Goal: Information Seeking & Learning: Find specific fact

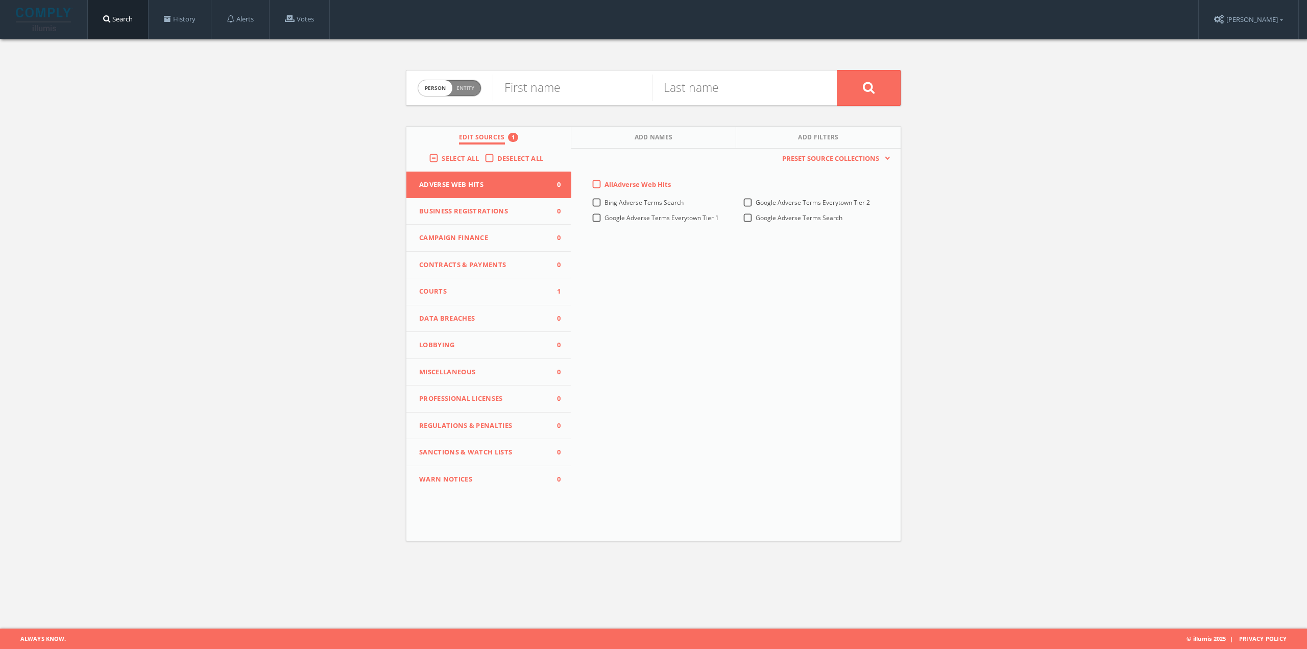
click at [472, 295] on span "Courts" at bounding box center [482, 291] width 127 height 10
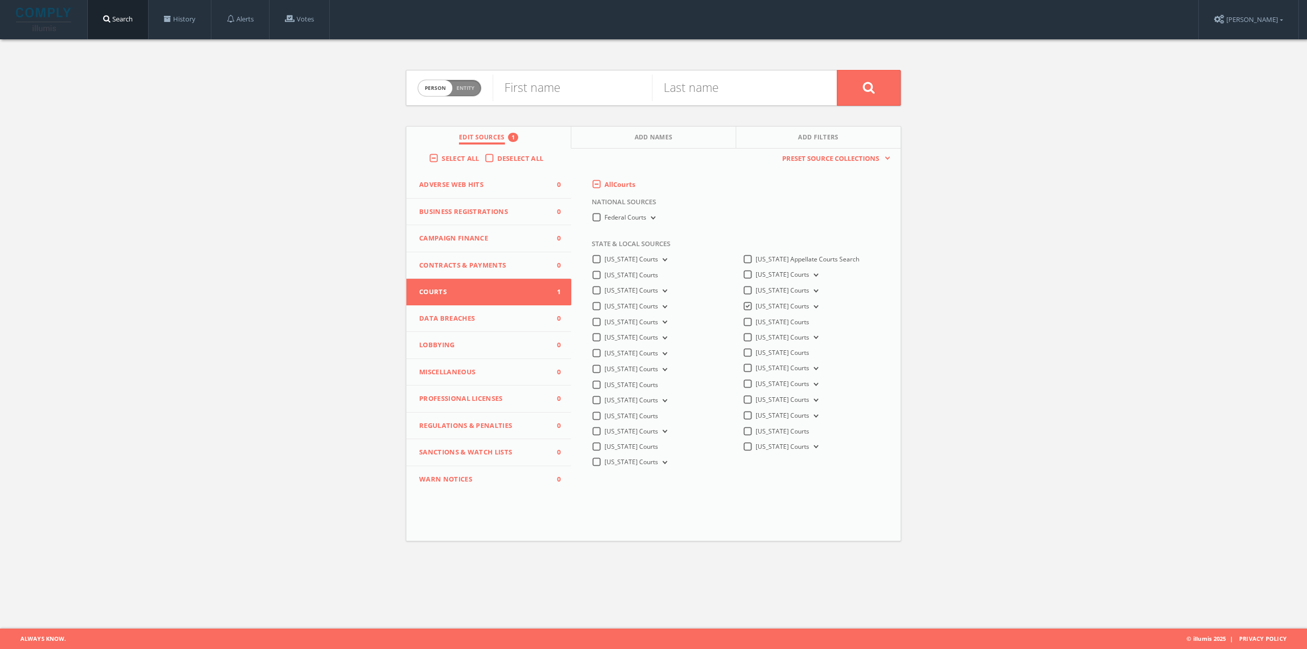
click at [753, 309] on div "[US_STATE] Courts" at bounding box center [782, 306] width 78 height 9
click at [755, 306] on label "[US_STATE] Courts" at bounding box center [787, 307] width 65 height 10
click at [0, 0] on Courts-all "[US_STATE] Courts" at bounding box center [0, 0] width 0 height 0
click at [759, 317] on span "[US_STATE] Courts" at bounding box center [782, 321] width 54 height 9
click at [0, 0] on Courts-all "[US_STATE] Courts" at bounding box center [0, 0] width 0 height 0
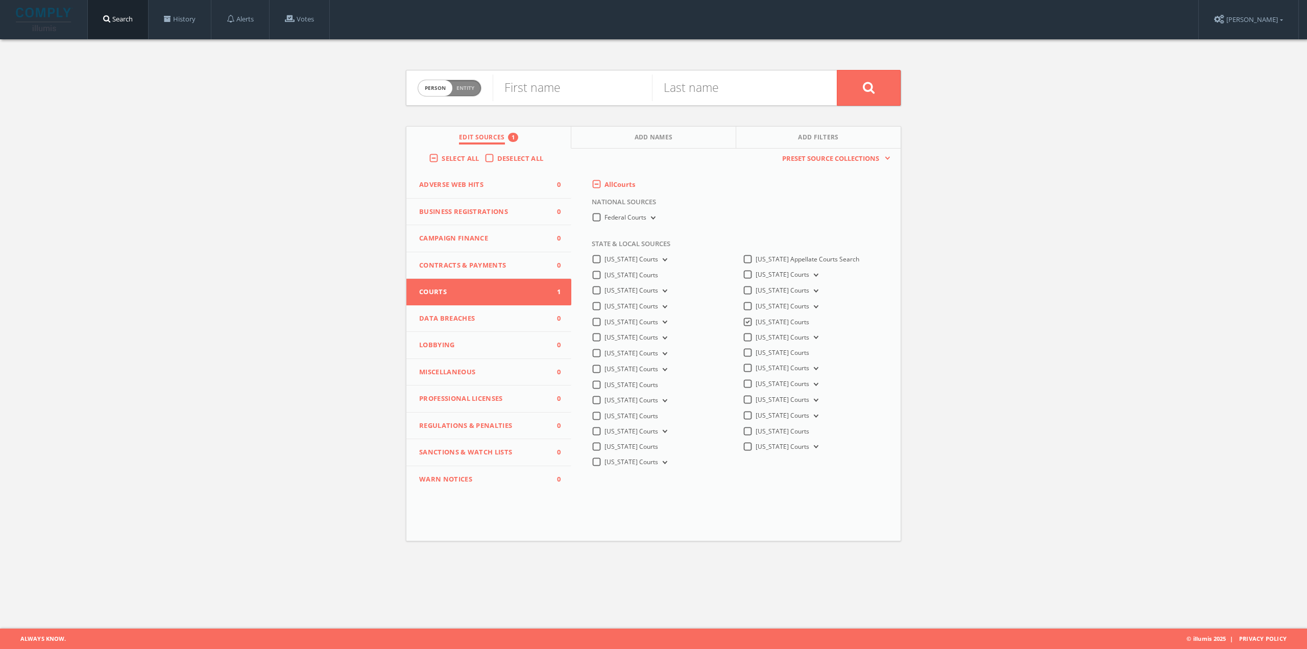
click at [470, 90] on span "Entity" at bounding box center [465, 88] width 18 height 8
checkbox input "true"
click at [551, 89] on input "text" at bounding box center [665, 88] width 344 height 27
paste input "[PERSON_NAME]"
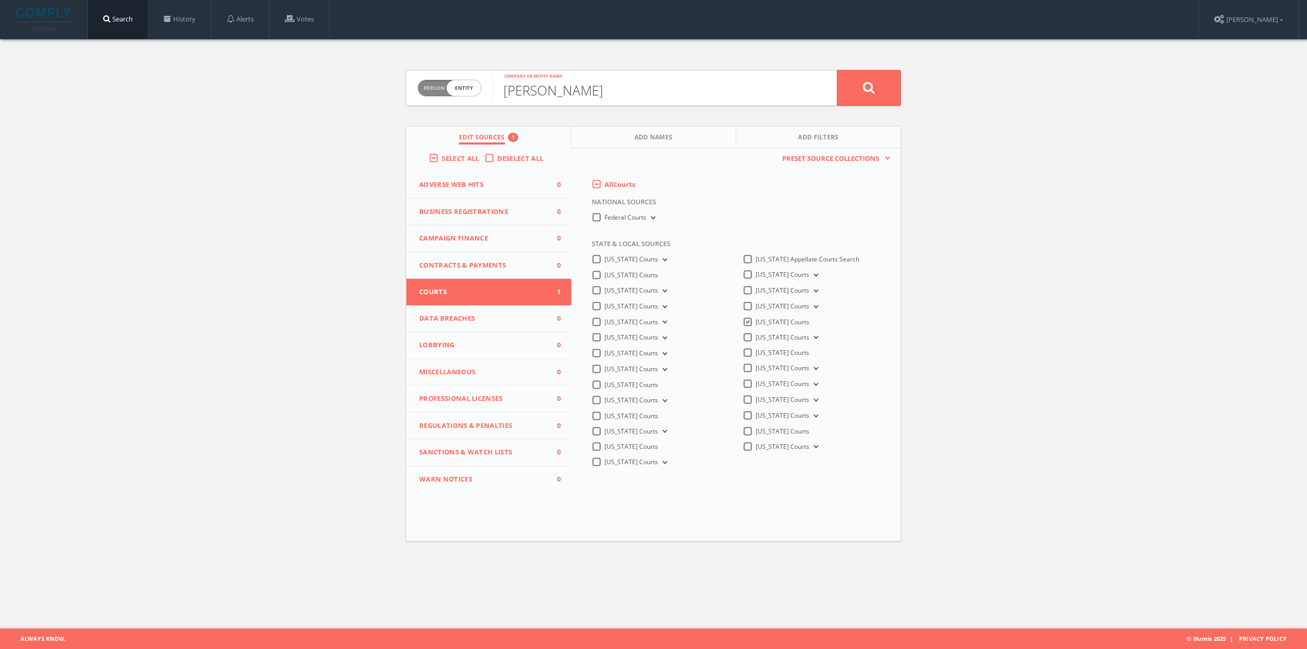
type input "[PERSON_NAME]"
click at [872, 80] on button at bounding box center [869, 88] width 64 height 36
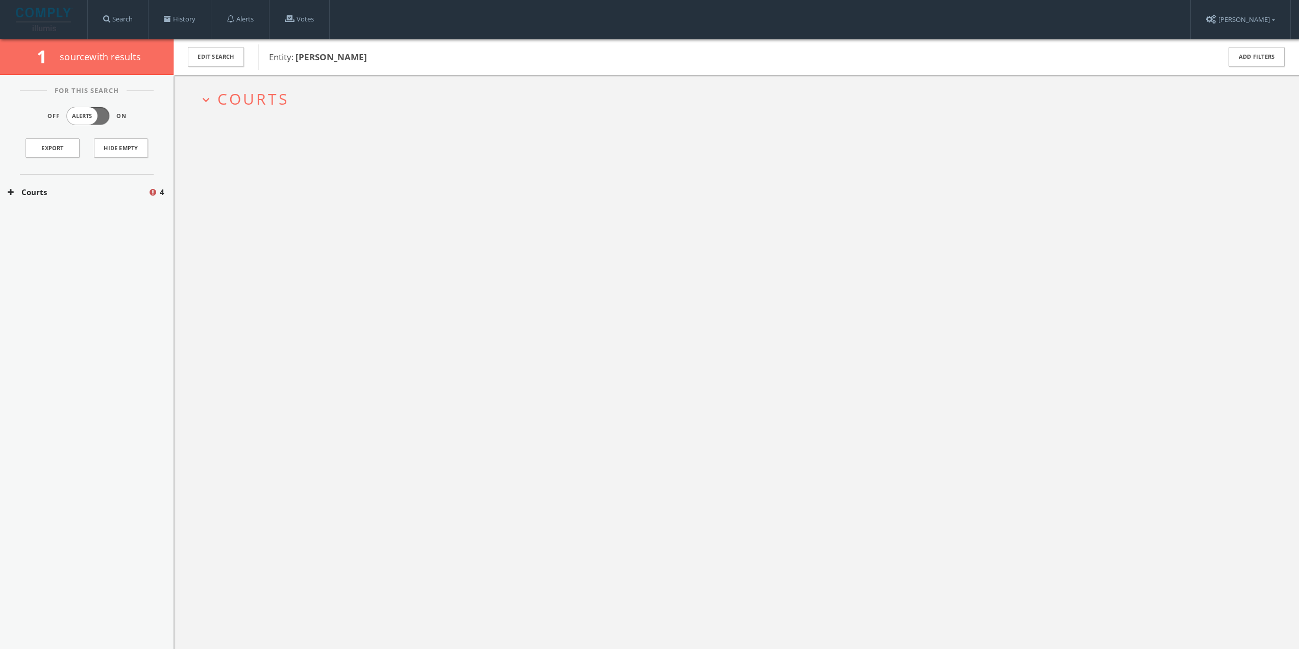
click at [269, 97] on span "Courts" at bounding box center [252, 98] width 71 height 21
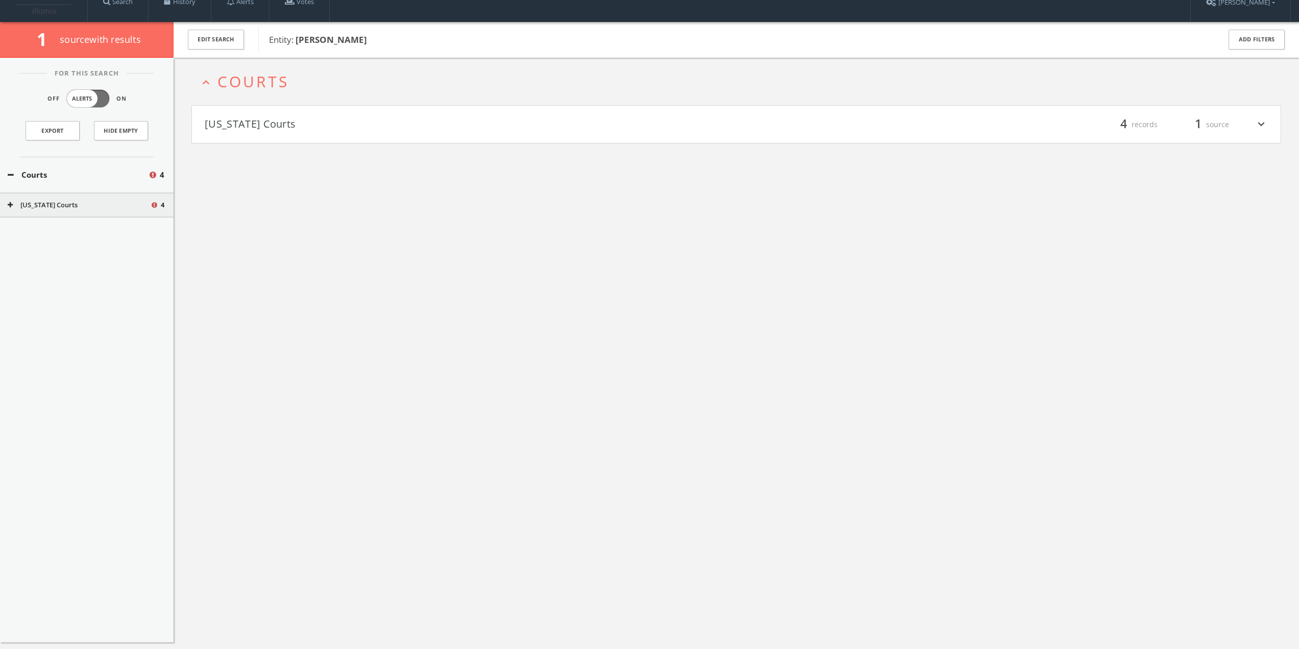
click at [277, 109] on h4 "[US_STATE] Courts filter_list 4 records 1 source expand_more" at bounding box center [736, 125] width 1089 height 38
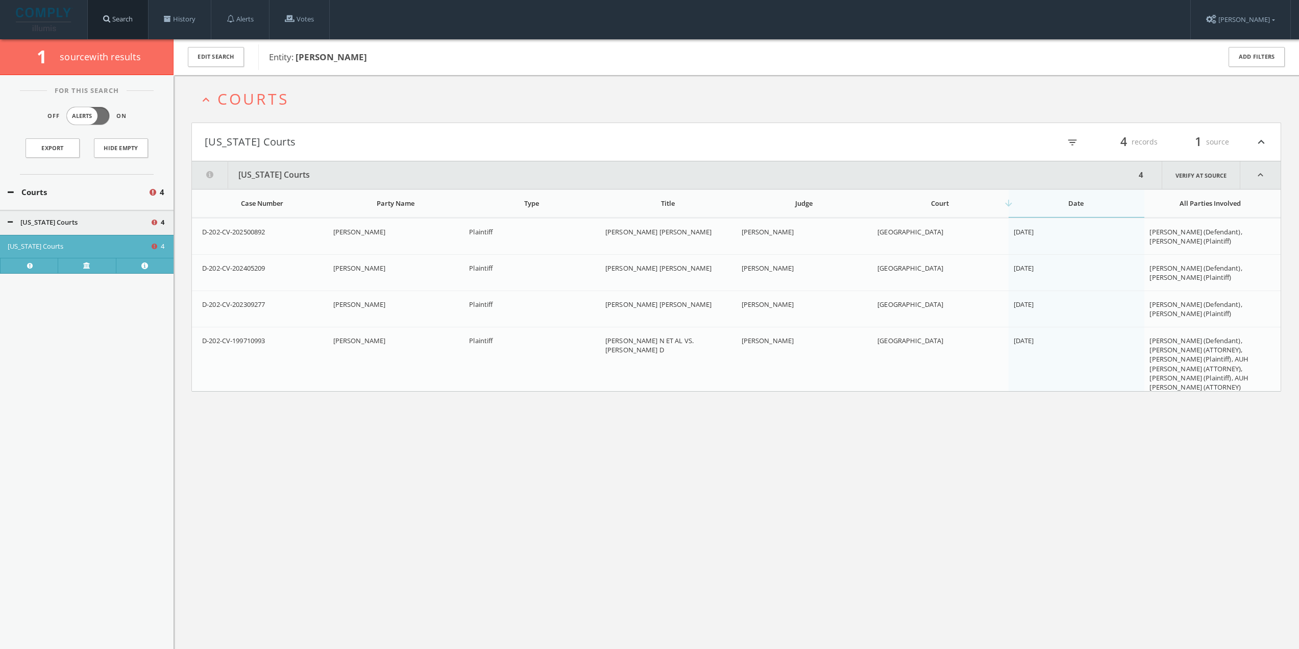
click at [119, 16] on link "Search" at bounding box center [118, 19] width 60 height 39
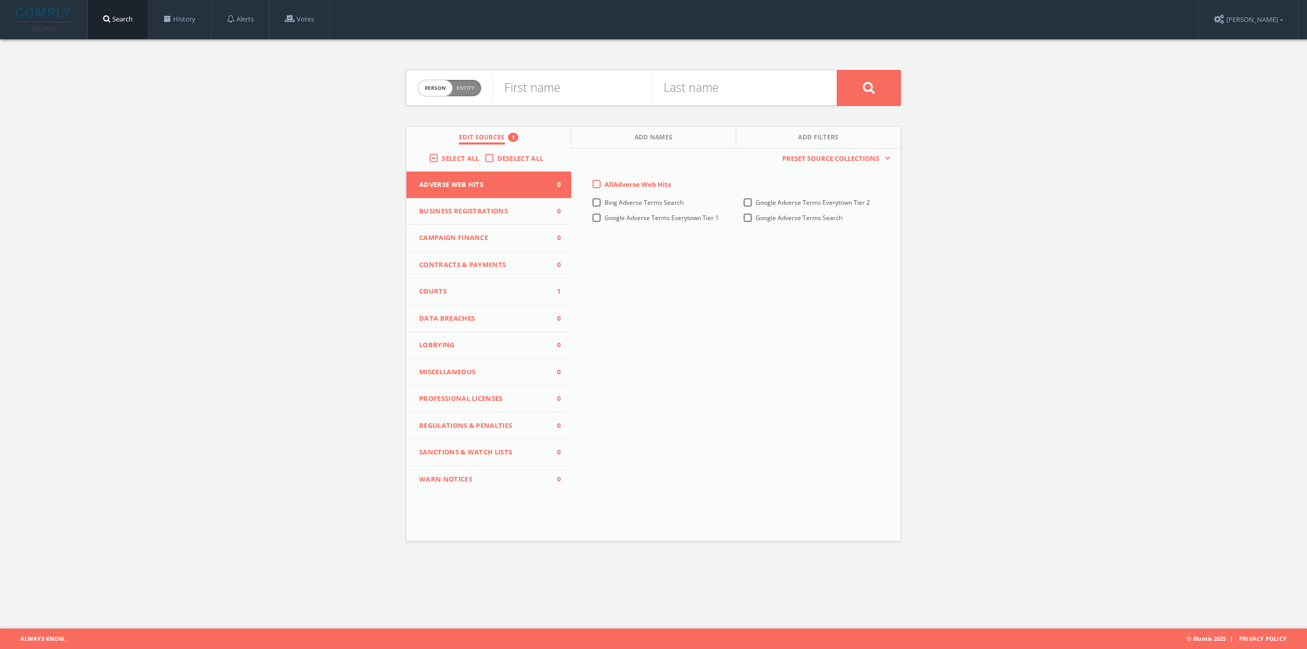
drag, startPoint x: 466, startPoint y: 86, endPoint x: 477, endPoint y: 84, distance: 11.5
click at [468, 86] on span "Entity" at bounding box center [465, 88] width 18 height 8
checkbox input "true"
click at [539, 85] on input "text" at bounding box center [665, 88] width 344 height 27
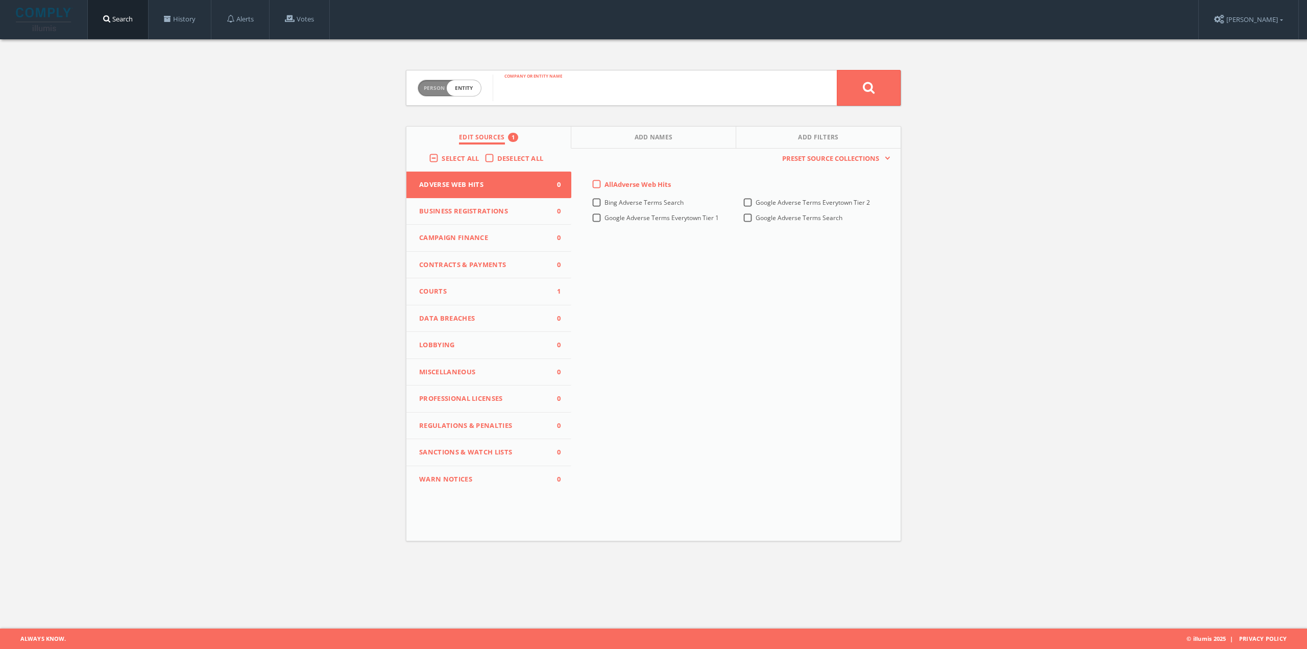
paste input "1740169869"
type input "1740169869"
drag, startPoint x: 639, startPoint y: 99, endPoint x: 340, endPoint y: 53, distance: 302.2
click at [346, 56] on div "Person Entity entity 1740169869 Company or entity name Edit Sources 1 Add Names…" at bounding box center [653, 300] width 1307 height 523
click at [557, 93] on input "text" at bounding box center [665, 88] width 344 height 27
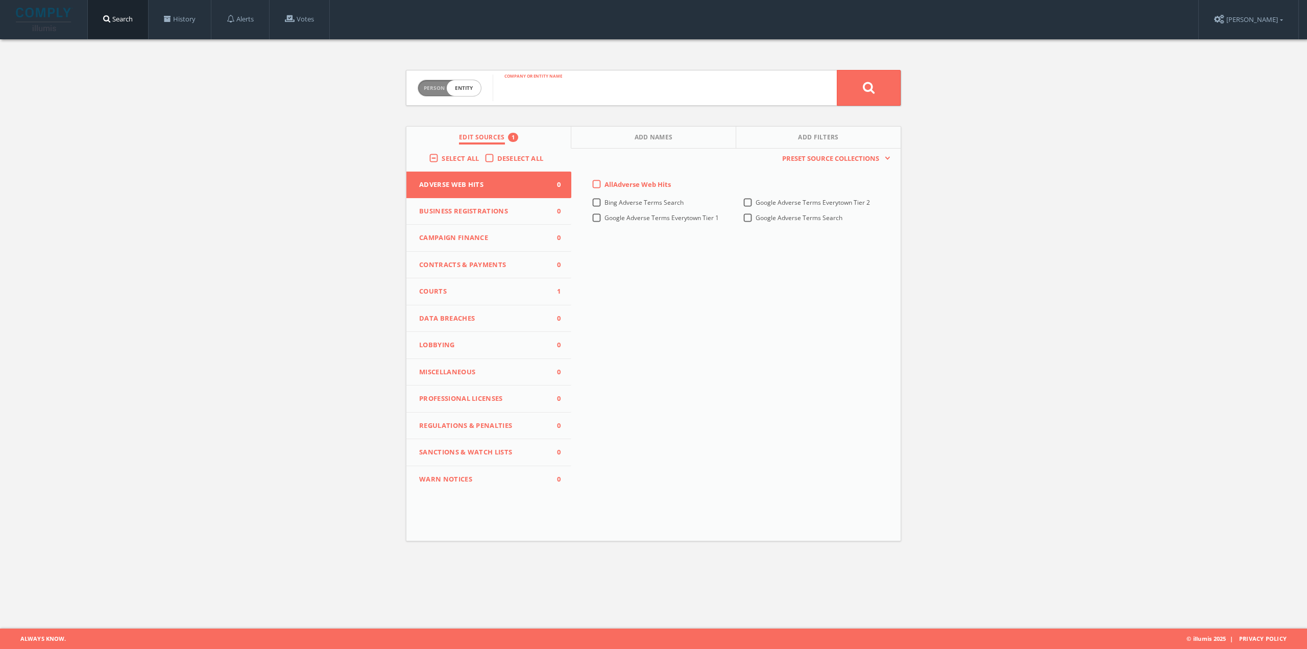
paste input "State of [US_STATE] v. [PERSON_NAME] [PERSON_NAME]"
drag, startPoint x: 504, startPoint y: 85, endPoint x: 463, endPoint y: 84, distance: 40.8
click at [464, 85] on form "Person Entity entity State of [US_STATE] v. [PERSON_NAME] [PERSON_NAME] Company…" at bounding box center [653, 88] width 495 height 36
type input "State of [US_STATE] v. [PERSON_NAME] [PERSON_NAME]"
click at [490, 285] on button "Courts 1" at bounding box center [488, 291] width 165 height 27
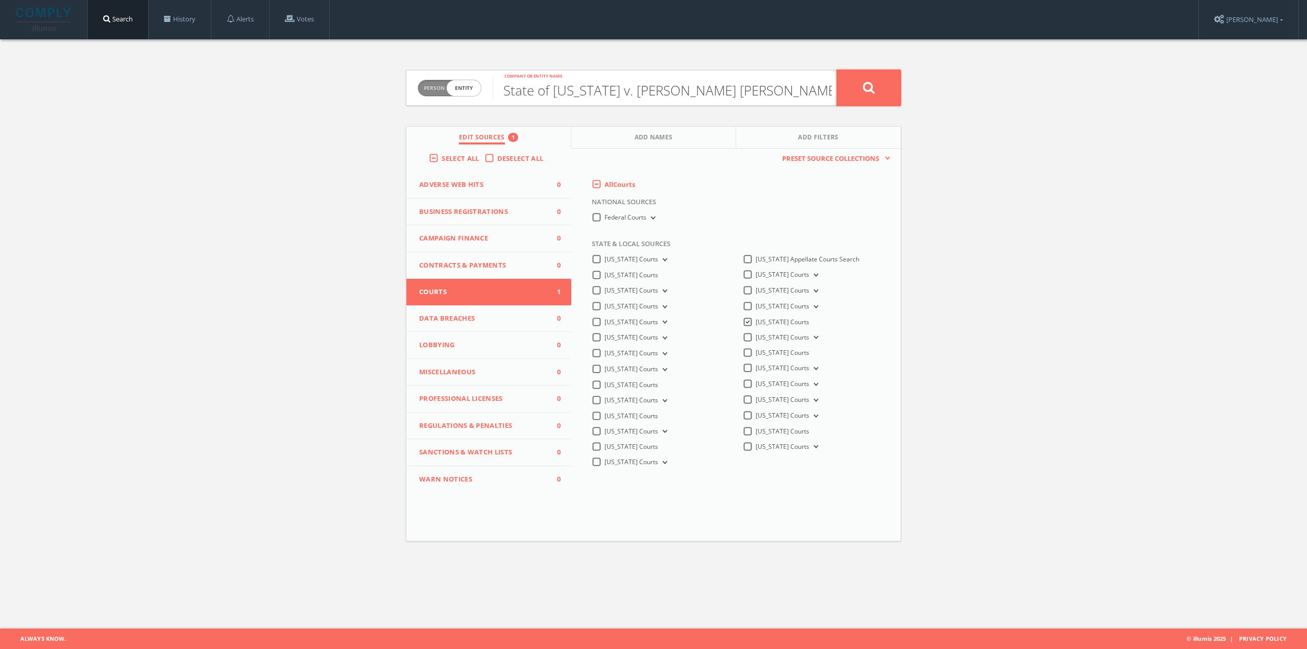
click at [879, 93] on button at bounding box center [869, 88] width 64 height 36
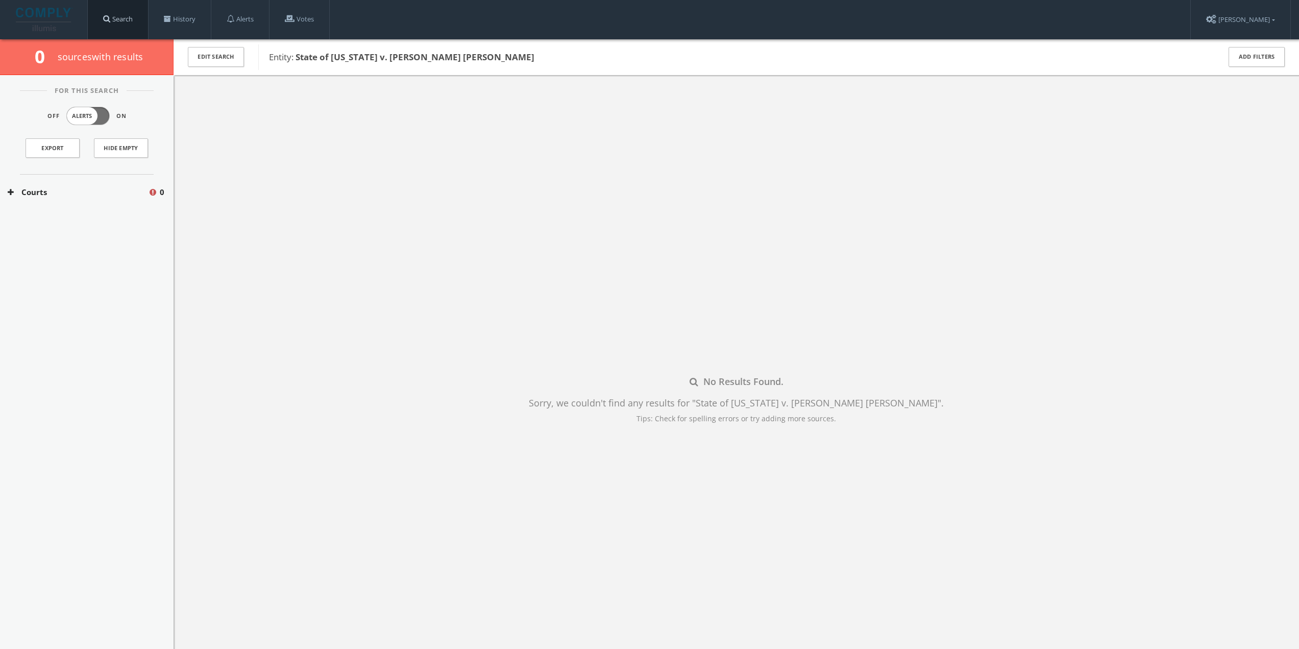
click at [136, 22] on link "Search" at bounding box center [118, 19] width 60 height 39
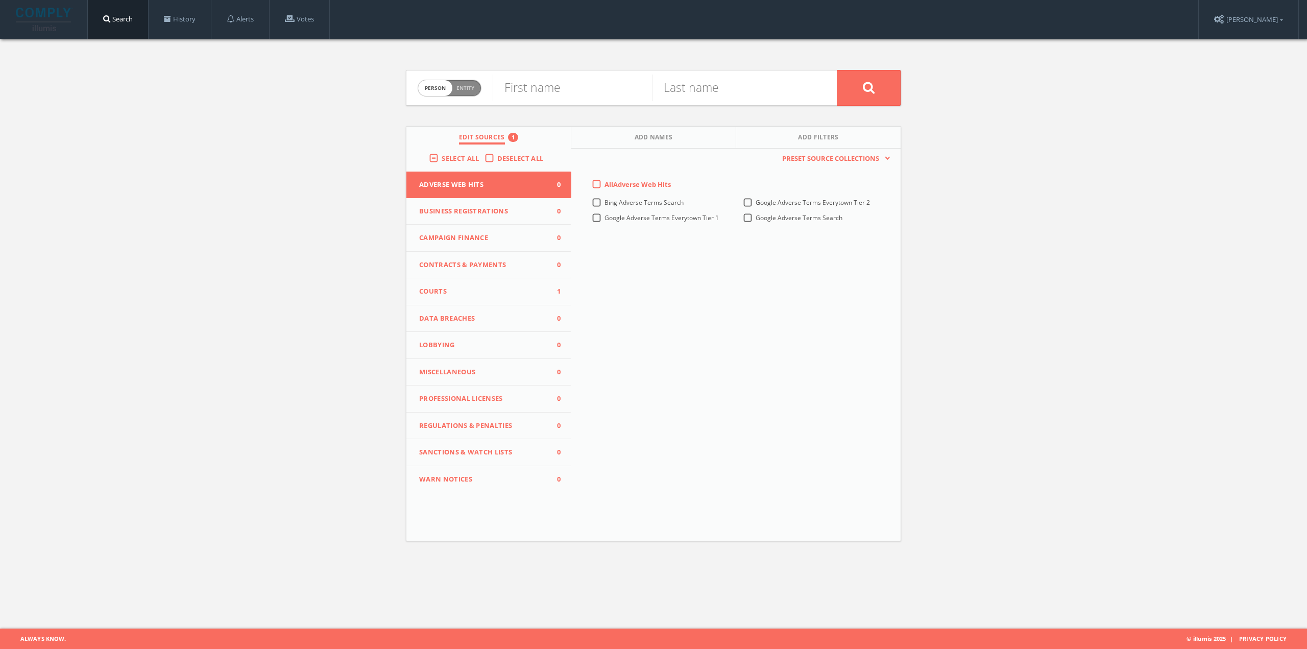
click at [462, 90] on span "Entity" at bounding box center [465, 88] width 18 height 8
checkbox input "true"
click at [553, 90] on input "text" at bounding box center [665, 88] width 344 height 27
paste input "State of [US_STATE] v. [PERSON_NAME] [PERSON_NAME]"
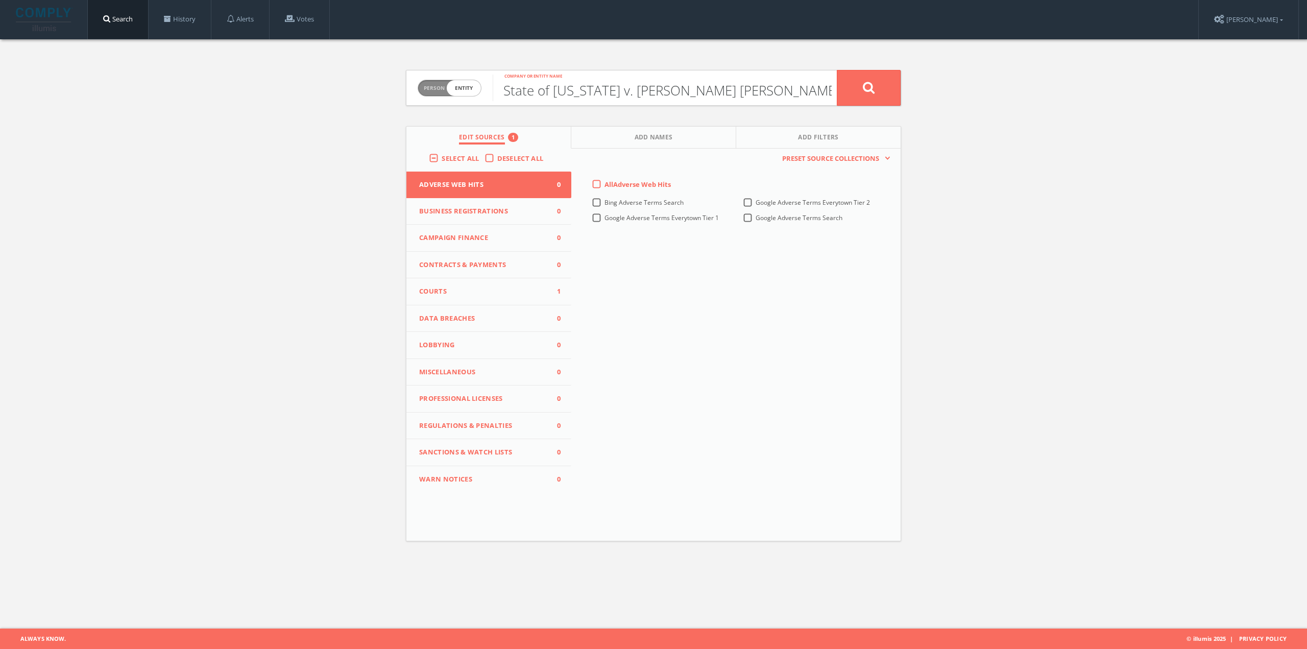
type input "State of [US_STATE] v. [PERSON_NAME] [PERSON_NAME]"
click at [849, 94] on button at bounding box center [869, 88] width 64 height 36
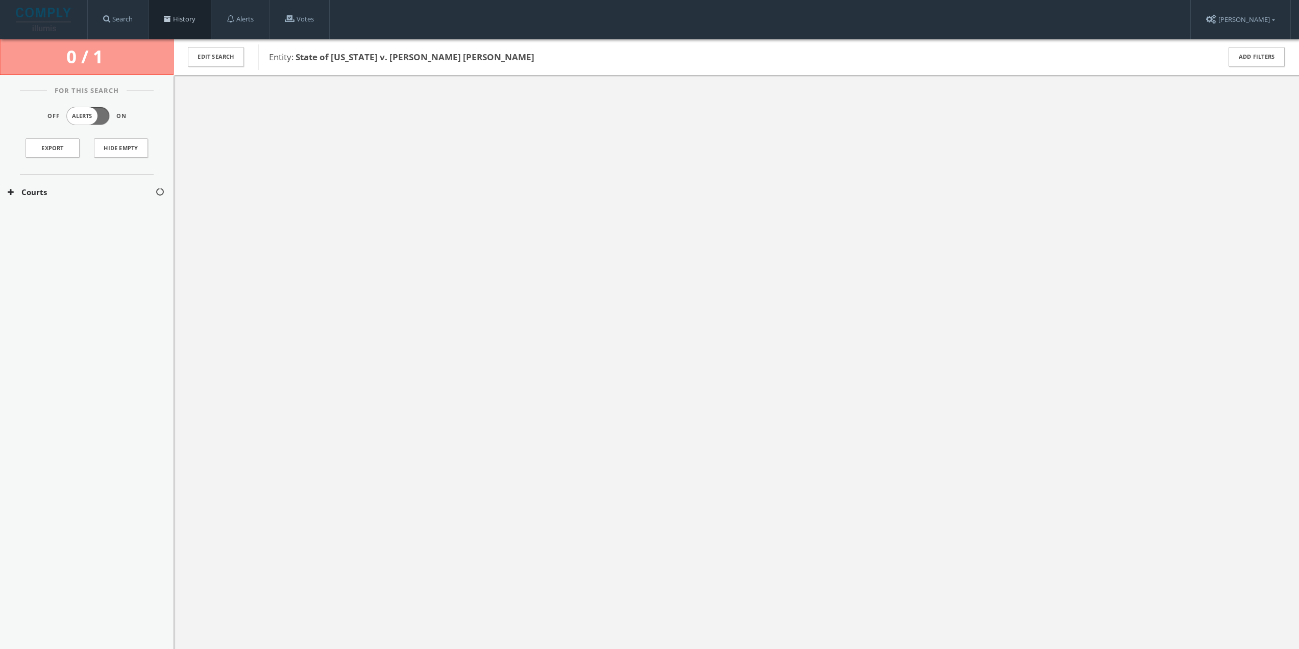
click at [180, 20] on link "History" at bounding box center [180, 19] width 62 height 39
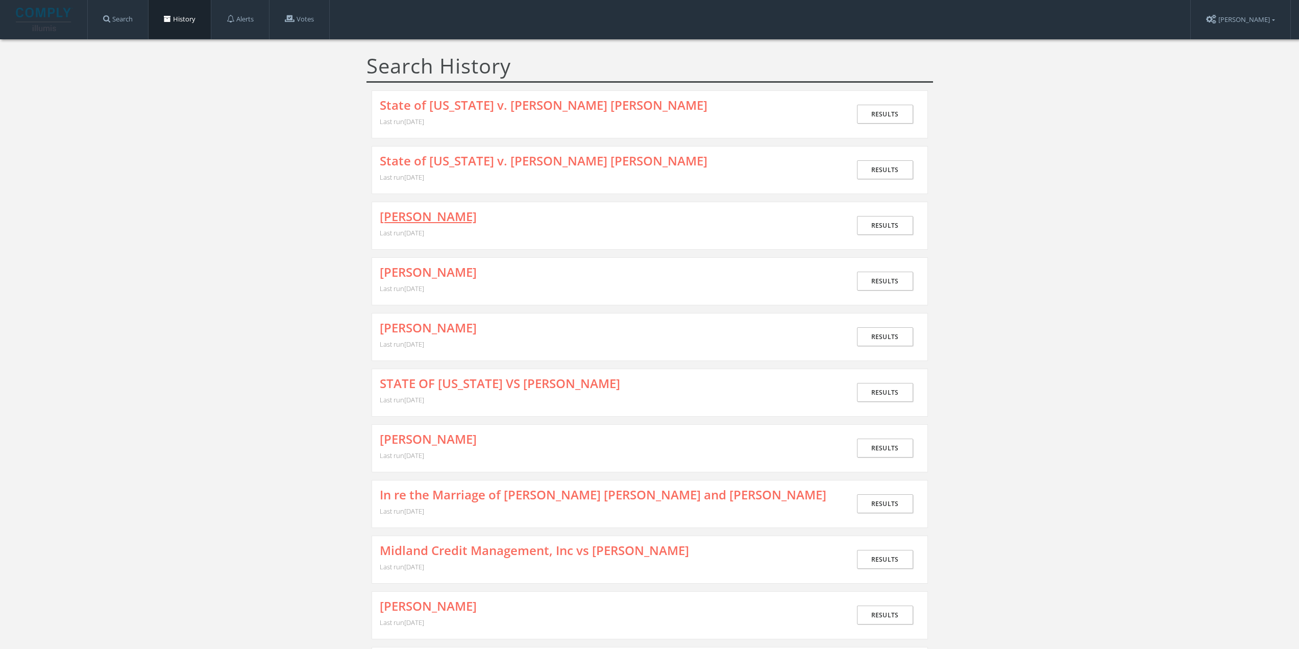
click at [402, 212] on link "[PERSON_NAME]" at bounding box center [428, 216] width 97 height 13
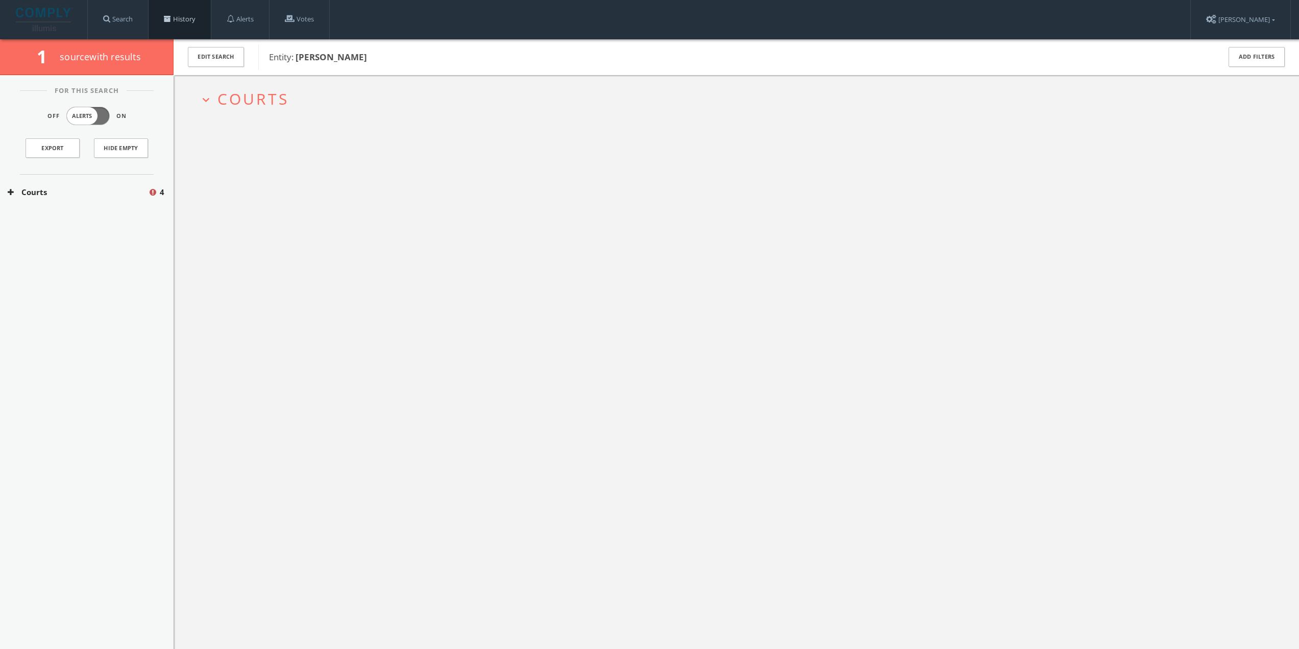
click at [188, 20] on link "History" at bounding box center [180, 19] width 62 height 39
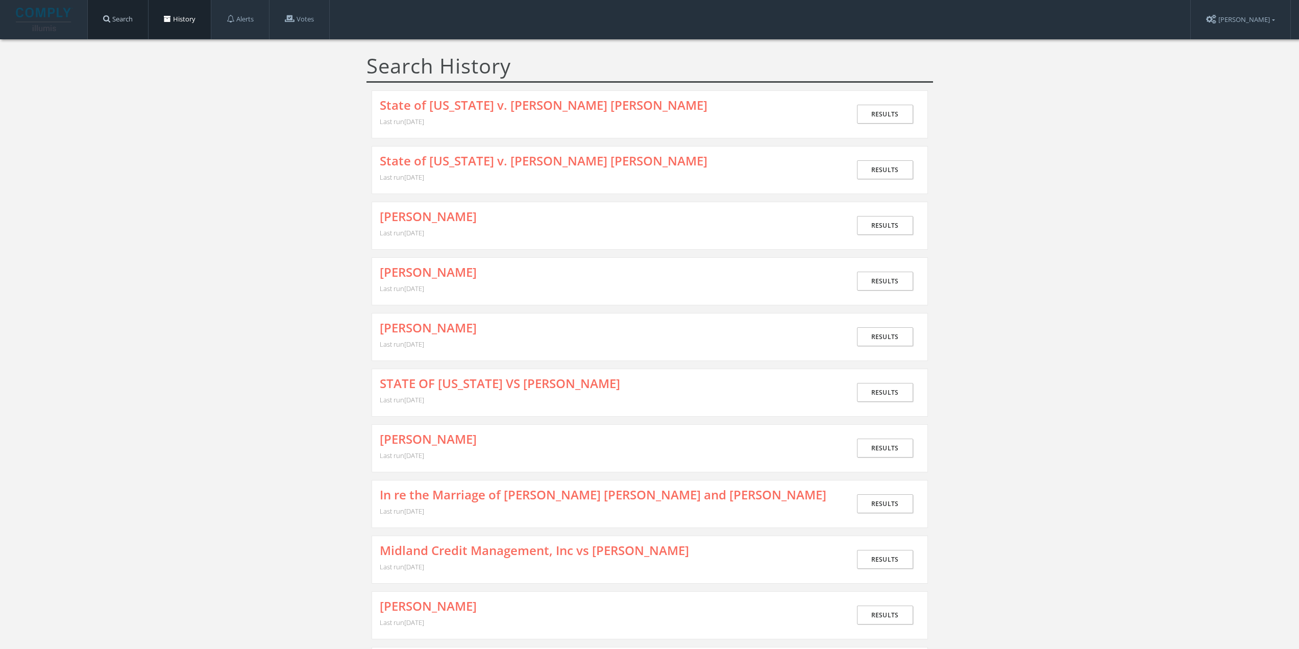
click at [134, 21] on link "Search" at bounding box center [118, 19] width 60 height 39
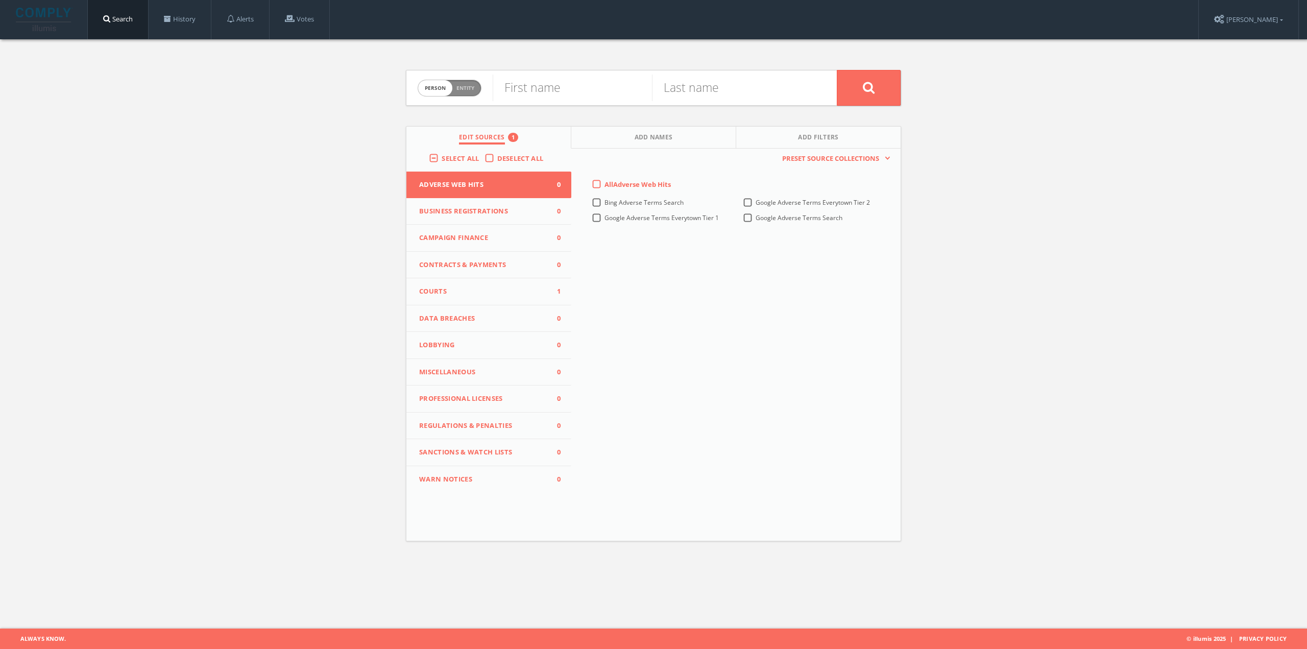
click at [461, 86] on span "Entity" at bounding box center [465, 88] width 18 height 8
click at [422, 83] on span "Person Entity" at bounding box center [449, 88] width 63 height 16
checkbox input "false"
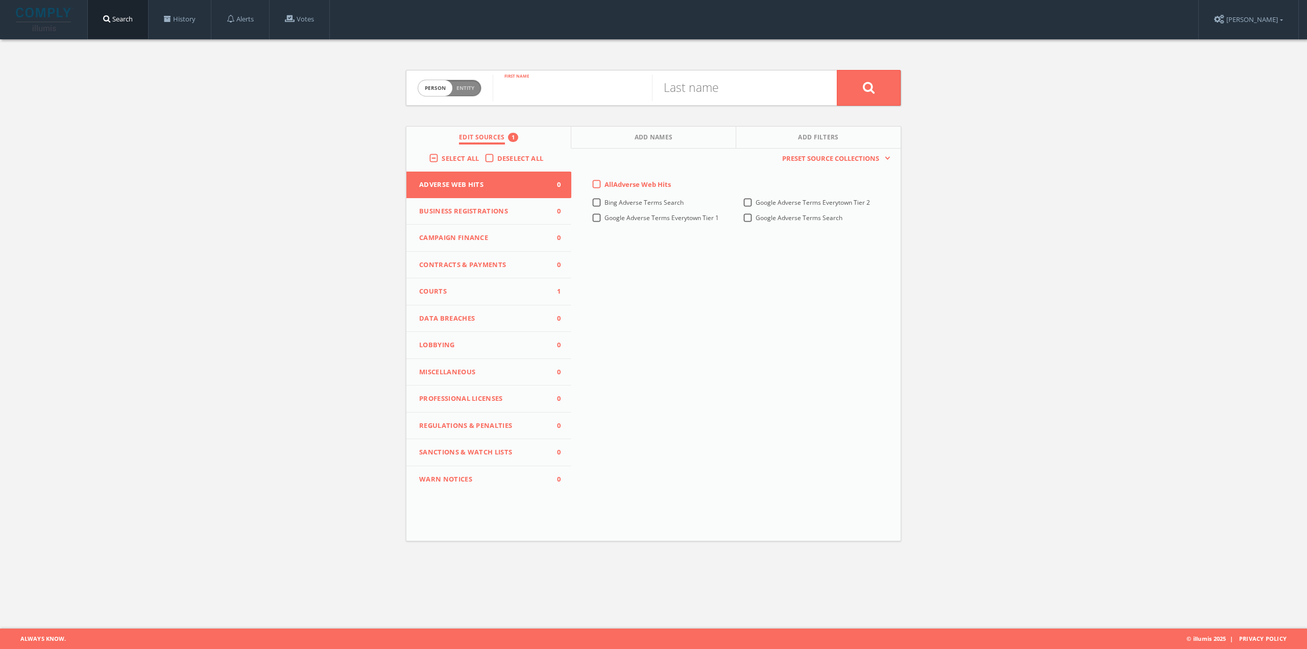
click at [519, 87] on input "text" at bounding box center [572, 88] width 159 height 27
type input "j"
type input "[PERSON_NAME]"
click at [703, 87] on input "text" at bounding box center [731, 88] width 159 height 27
type input "[PERSON_NAME]"
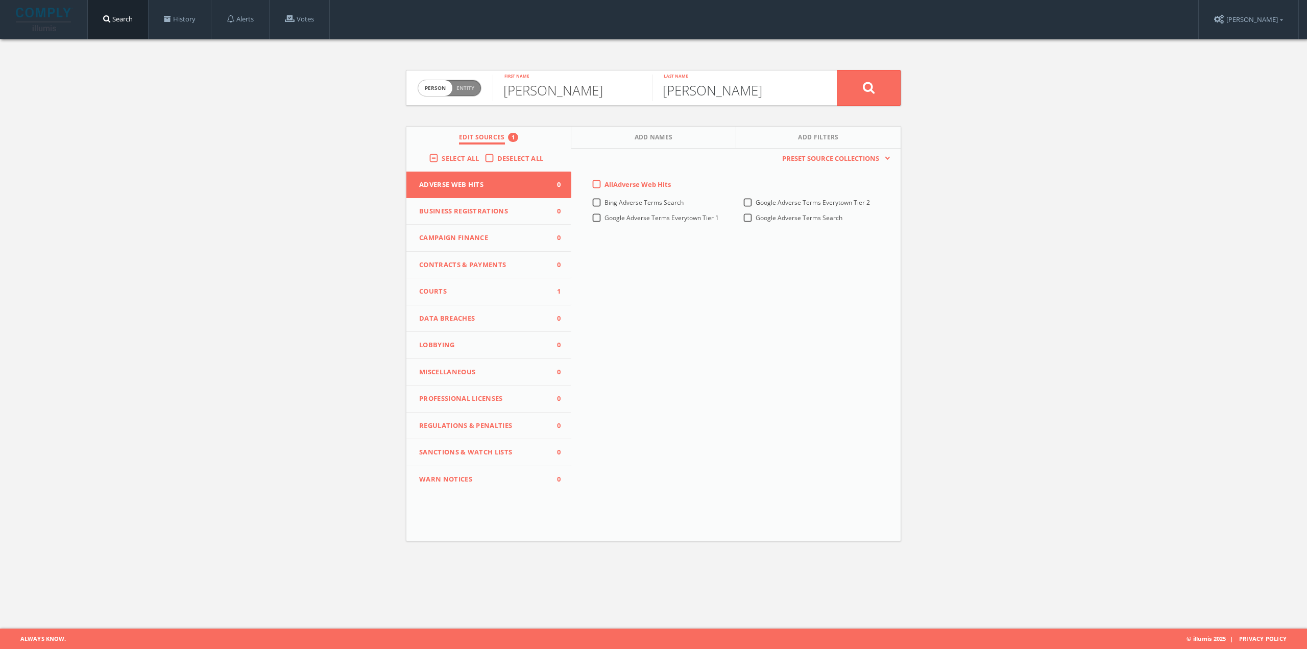
click at [837, 70] on button at bounding box center [869, 88] width 64 height 36
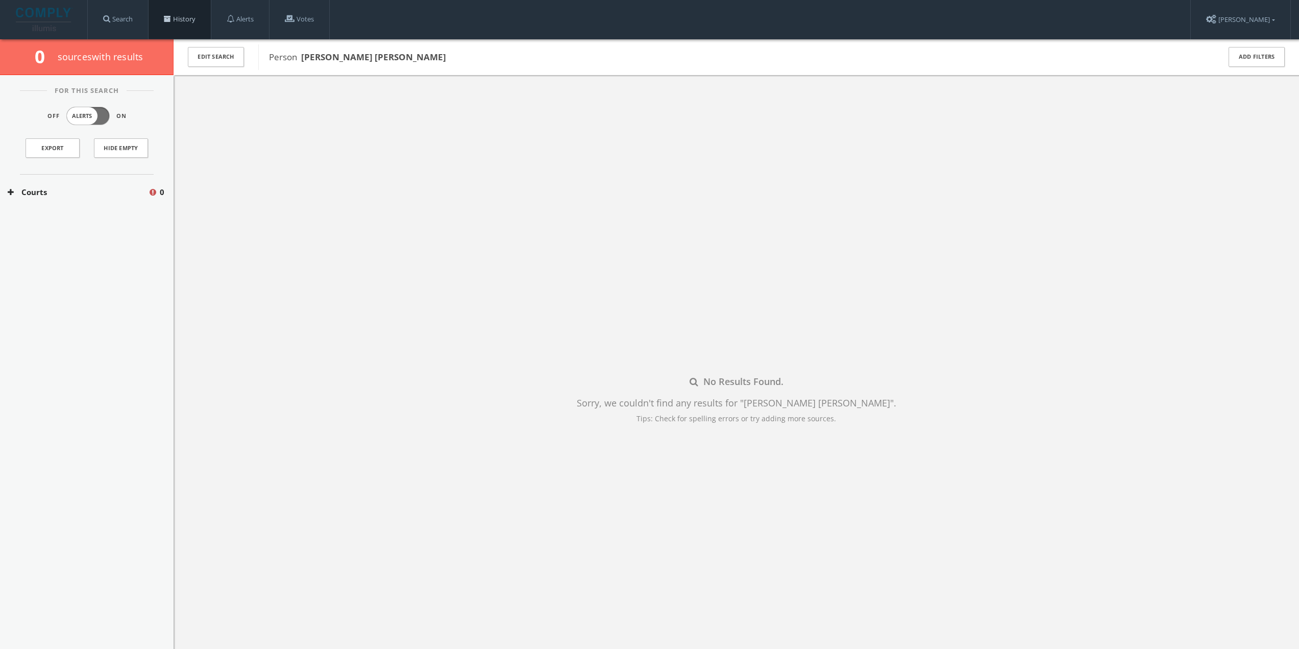
click at [177, 25] on link "History" at bounding box center [180, 19] width 62 height 39
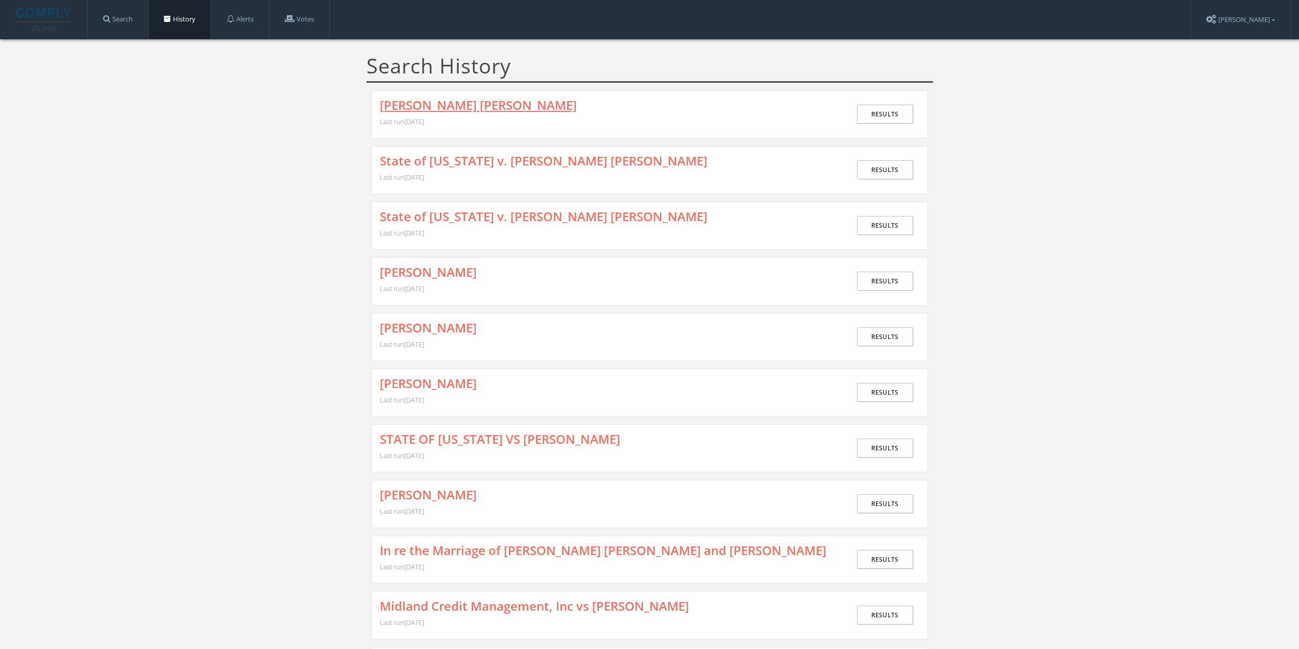
click at [430, 103] on link "[PERSON_NAME] [PERSON_NAME]" at bounding box center [478, 105] width 197 height 13
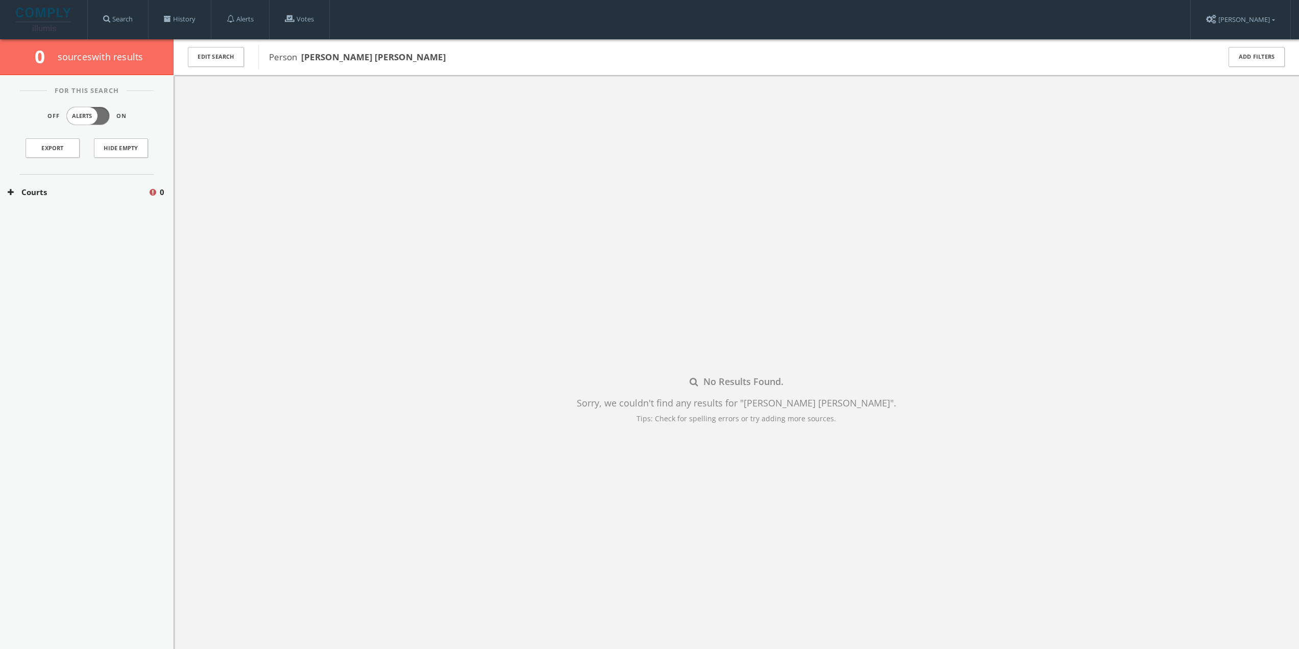
click at [86, 196] on button "Courts" at bounding box center [78, 192] width 140 height 12
click at [71, 223] on button "[US_STATE] Courts" at bounding box center [79, 222] width 142 height 10
click at [165, 19] on link "History" at bounding box center [180, 19] width 62 height 39
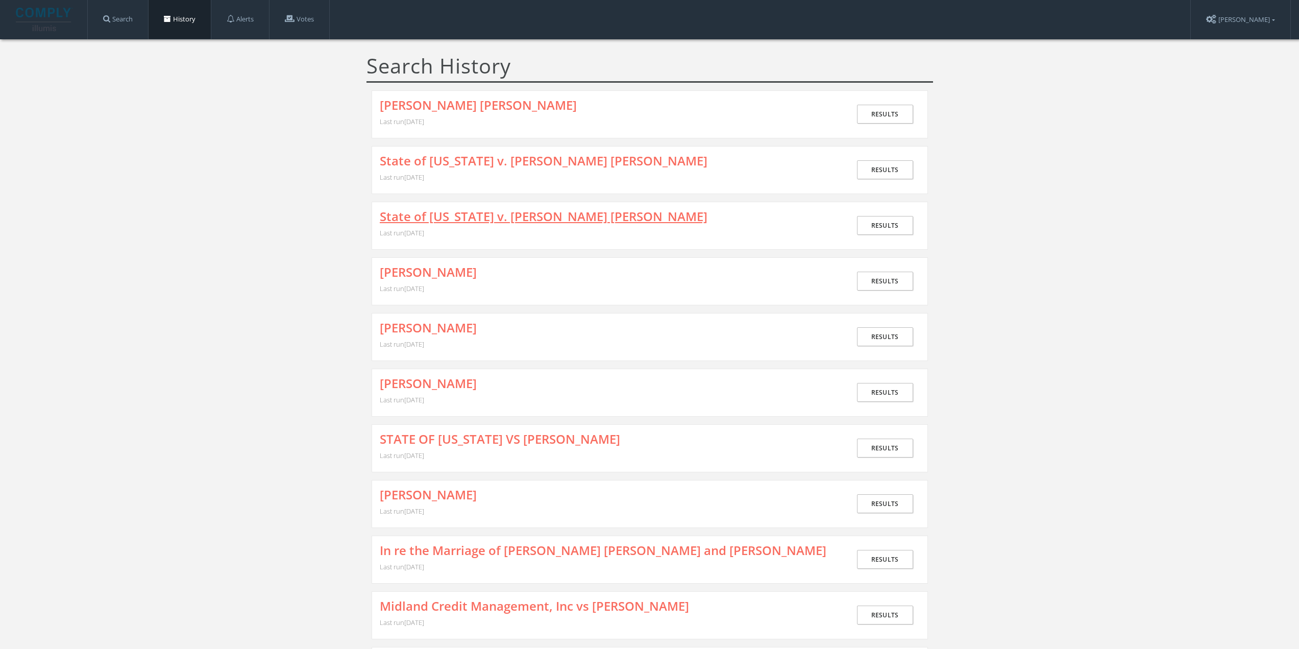
click at [442, 221] on link "State of [US_STATE] v. [PERSON_NAME] [PERSON_NAME]" at bounding box center [544, 216] width 328 height 13
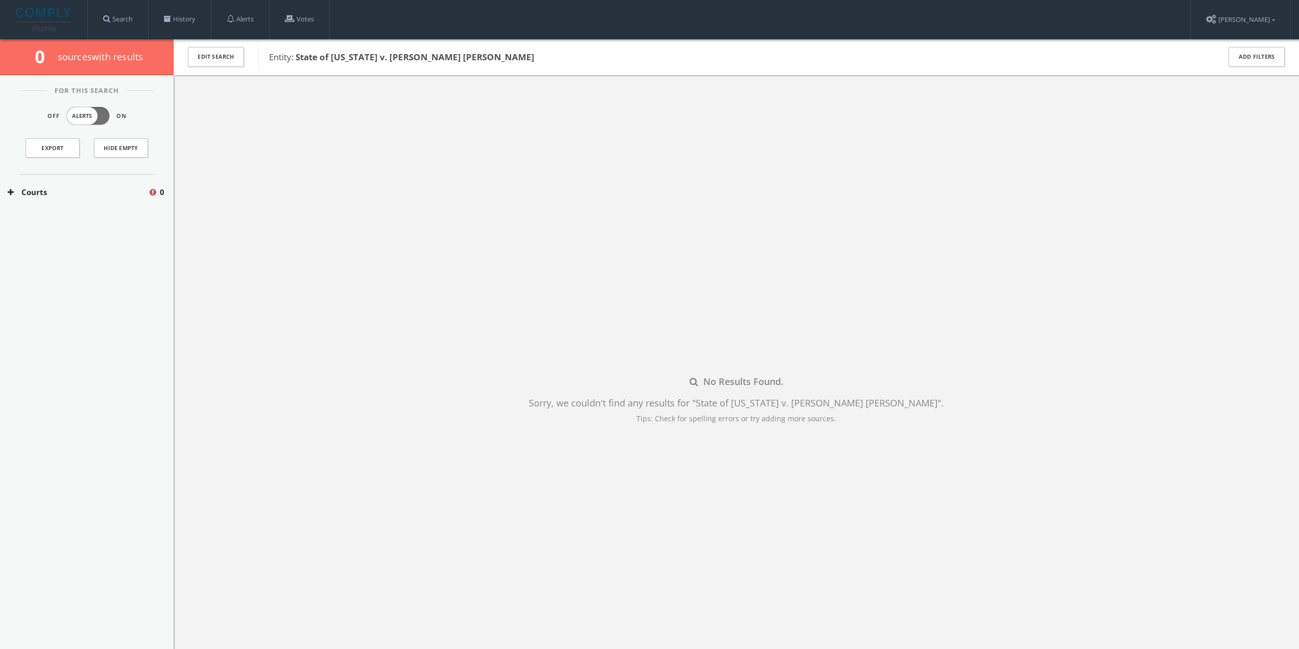
click at [89, 199] on div "Courts 0" at bounding box center [87, 192] width 174 height 35
click at [69, 220] on button "[US_STATE] Courts" at bounding box center [79, 222] width 142 height 10
click at [71, 248] on button "[US_STATE] Courts" at bounding box center [79, 246] width 142 height 10
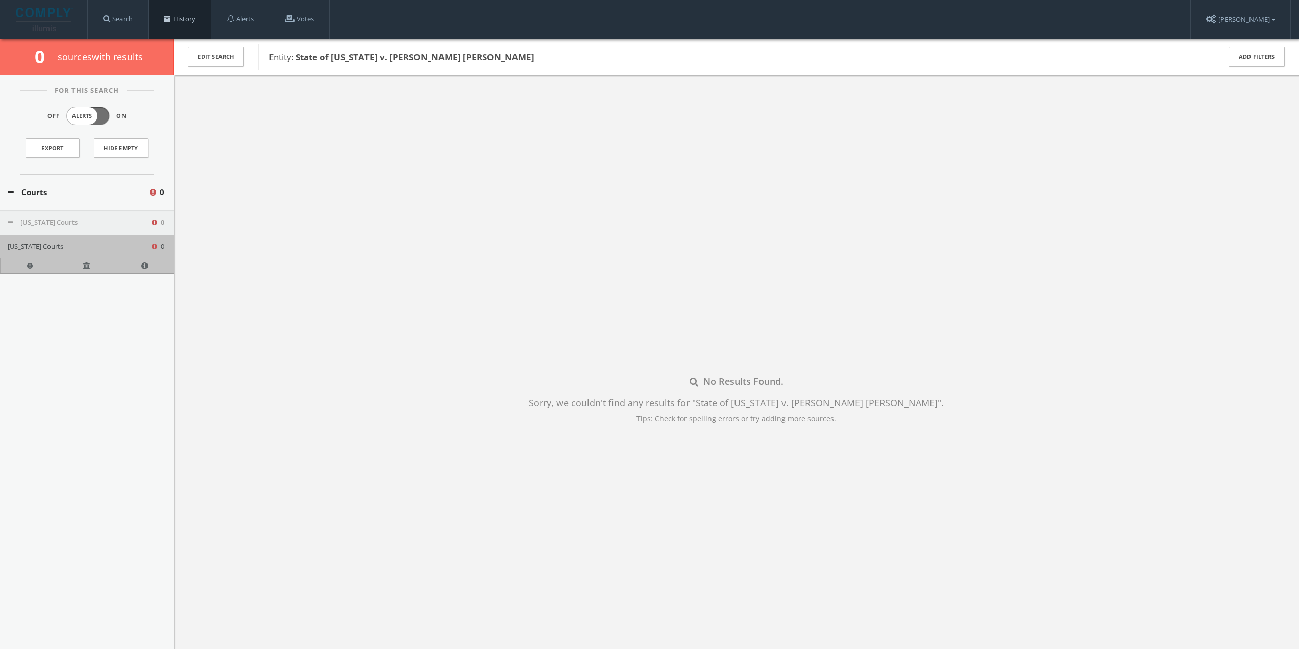
click at [179, 17] on link "History" at bounding box center [180, 19] width 62 height 39
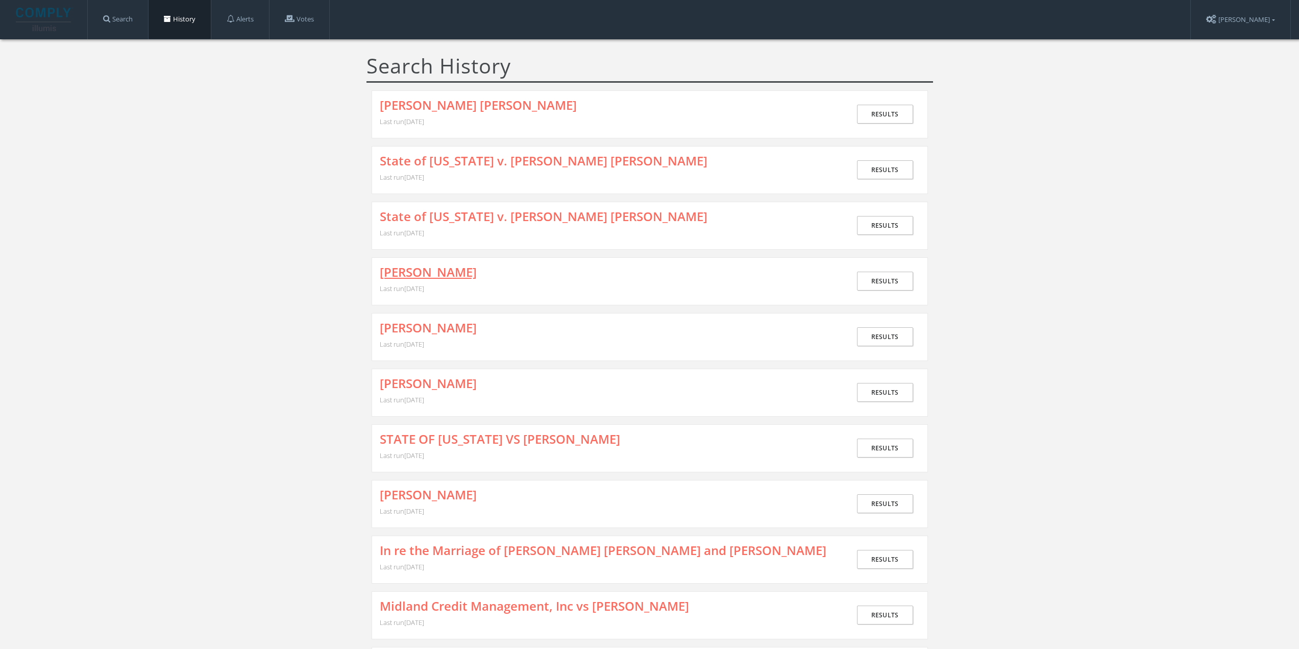
click at [418, 271] on link "[PERSON_NAME]" at bounding box center [428, 271] width 97 height 13
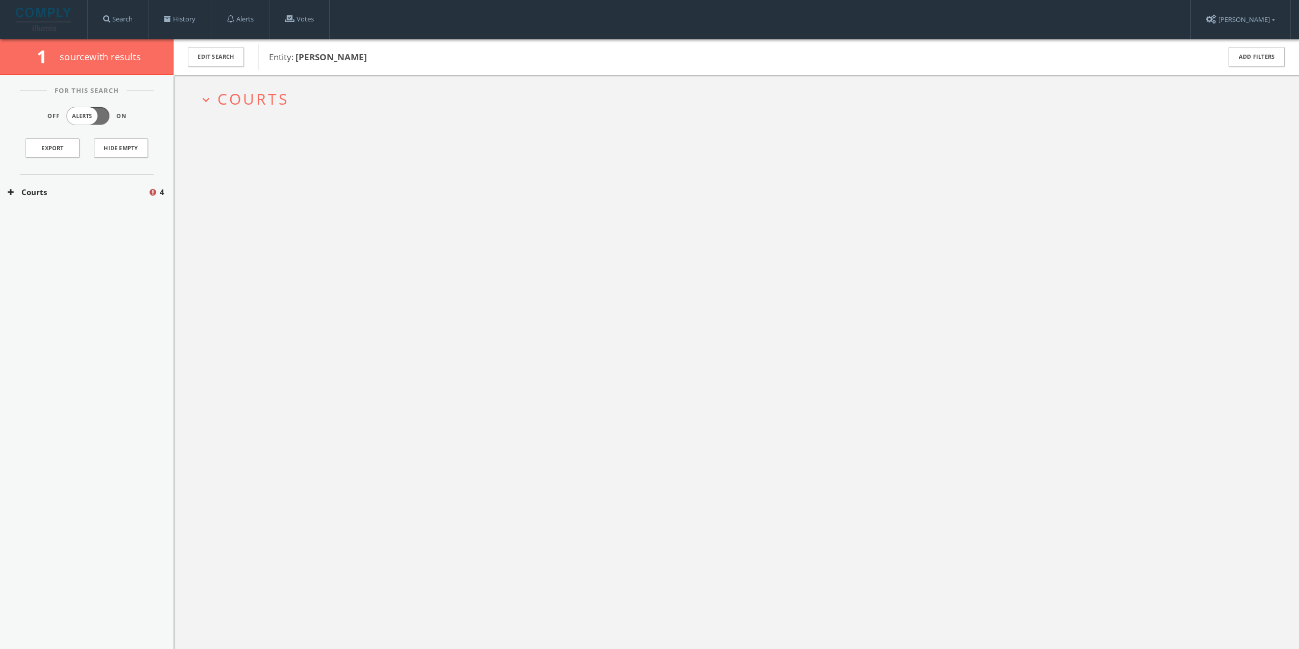
click at [252, 88] on span "Courts" at bounding box center [252, 98] width 71 height 21
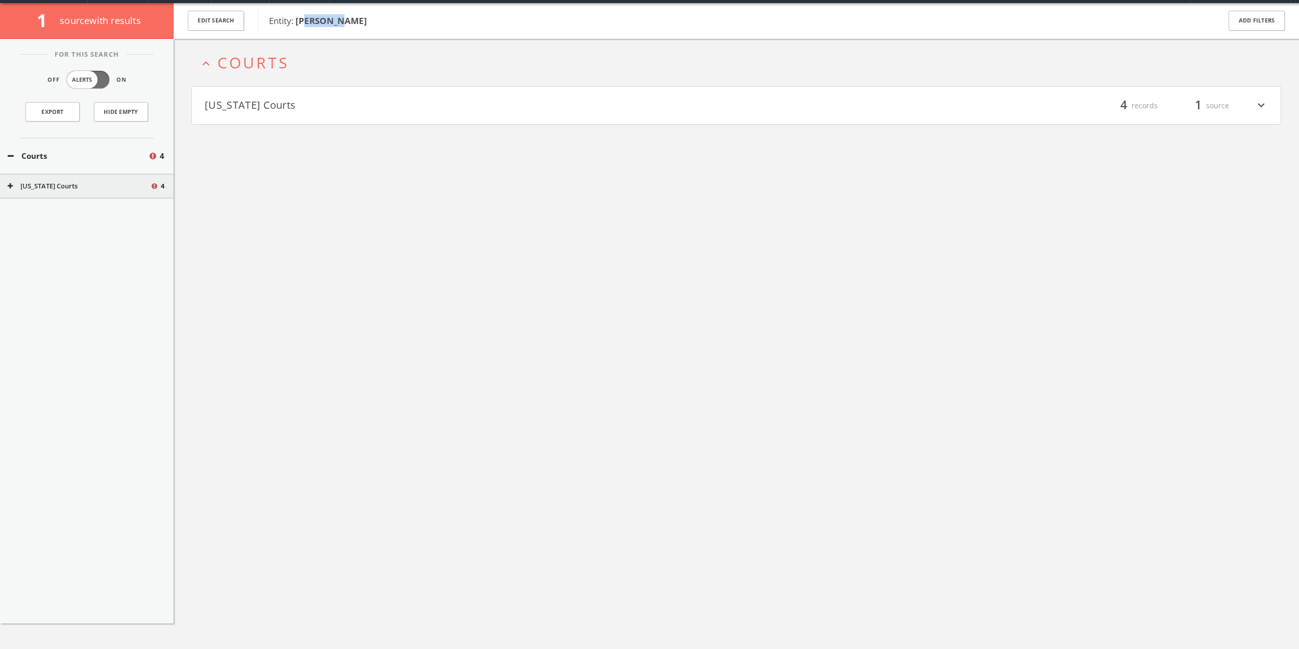
scroll to position [39, 0]
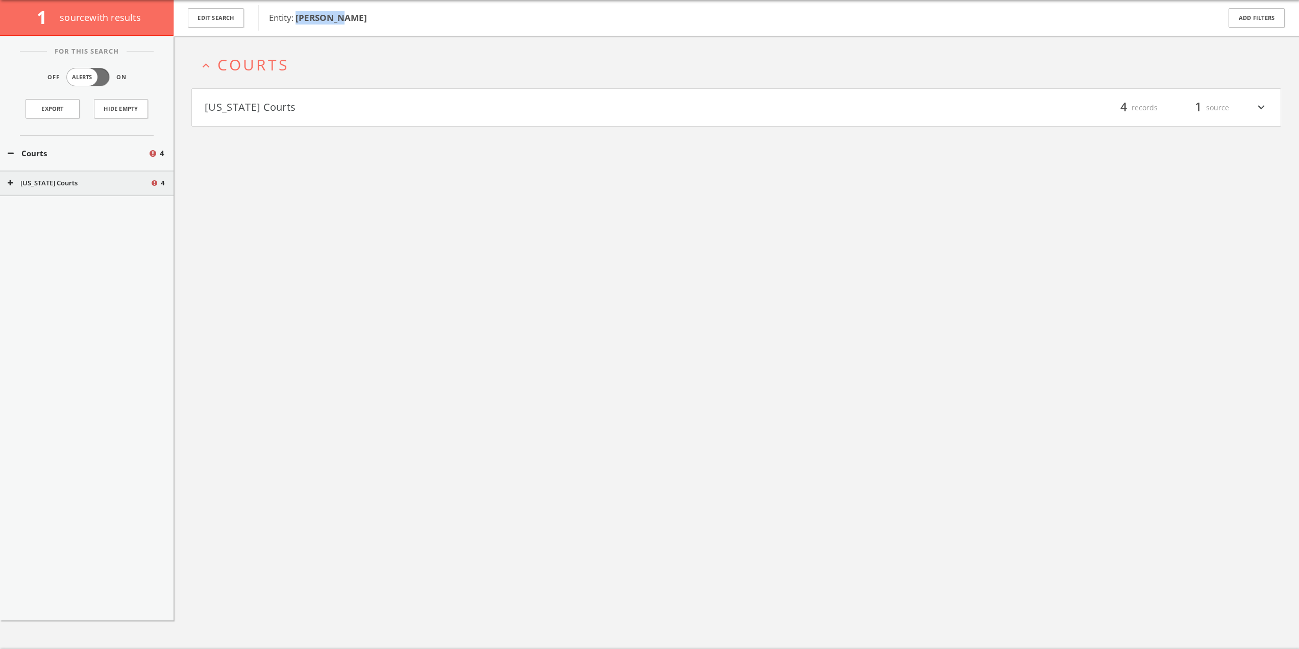
drag, startPoint x: 361, startPoint y: 45, endPoint x: 297, endPoint y: 19, distance: 69.2
click at [297, 19] on div "Entity: [PERSON_NAME]" at bounding box center [732, 18] width 948 height 26
copy b "[PERSON_NAME]"
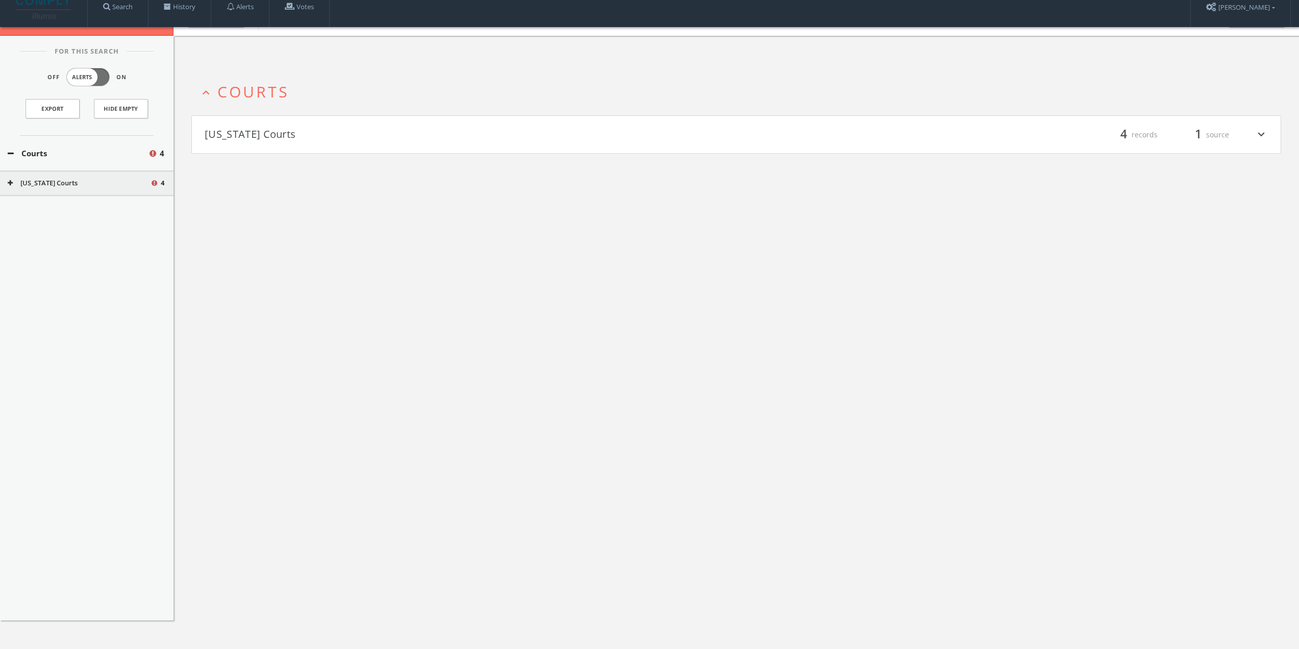
scroll to position [0, 0]
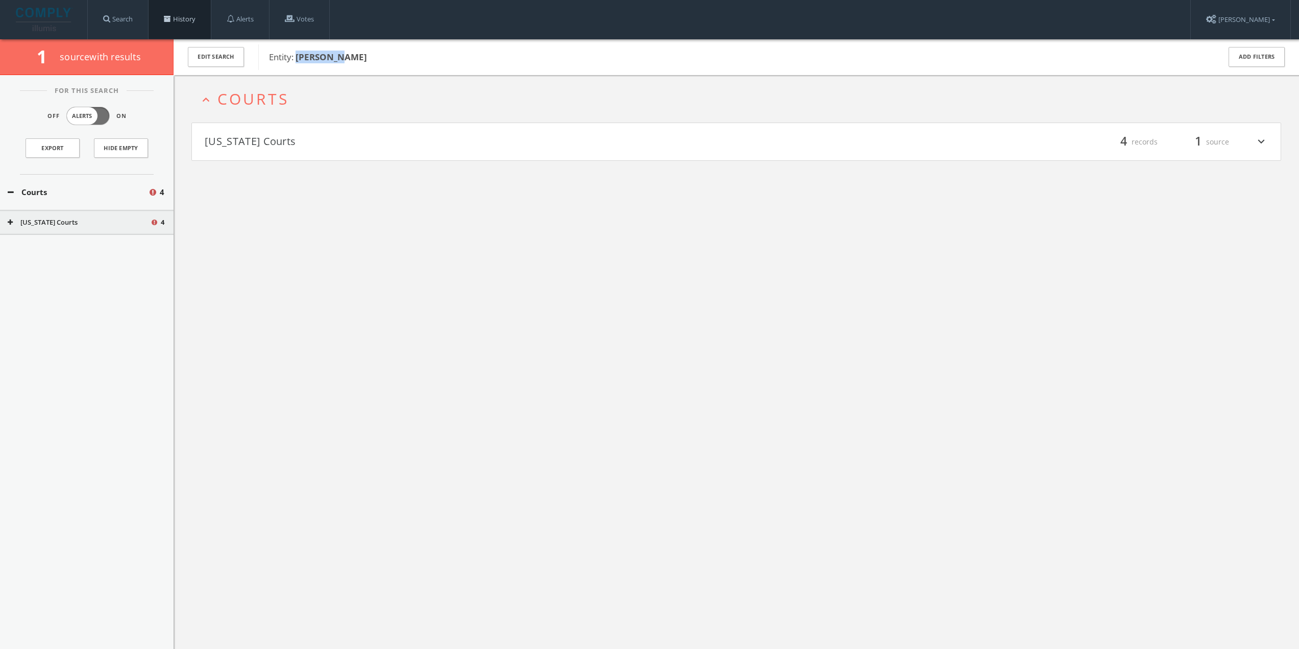
click at [177, 20] on link "History" at bounding box center [180, 19] width 62 height 39
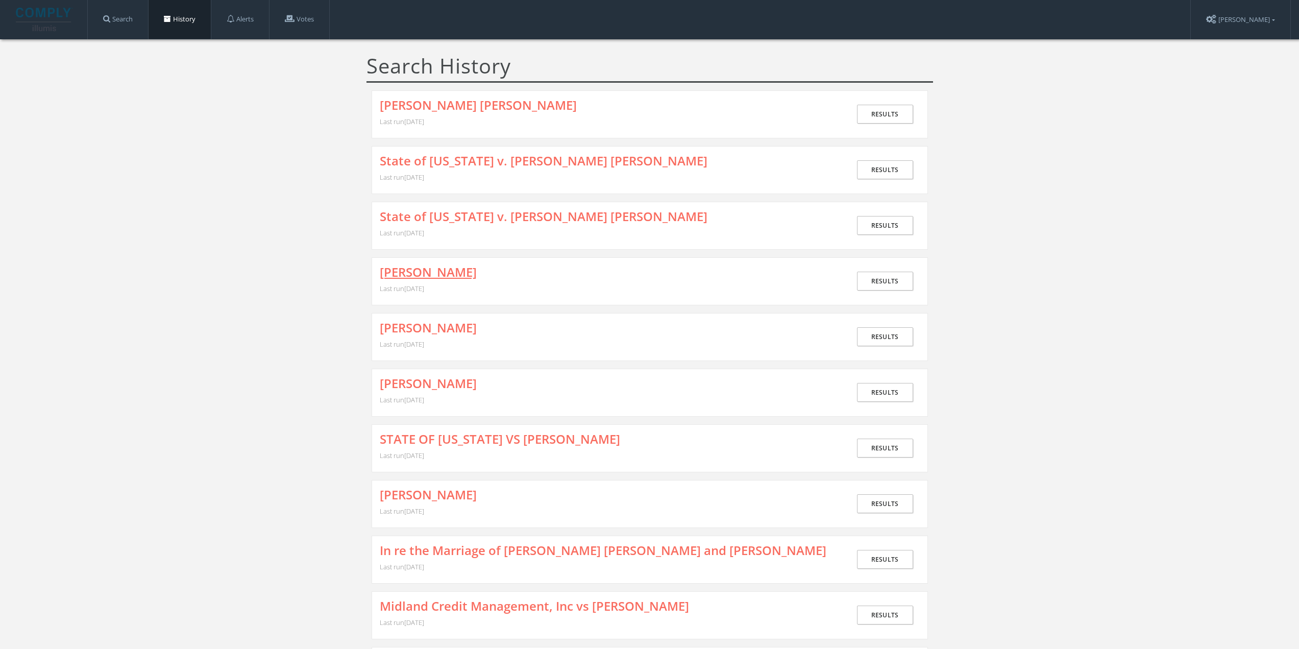
click at [413, 272] on link "[PERSON_NAME]" at bounding box center [428, 271] width 97 height 13
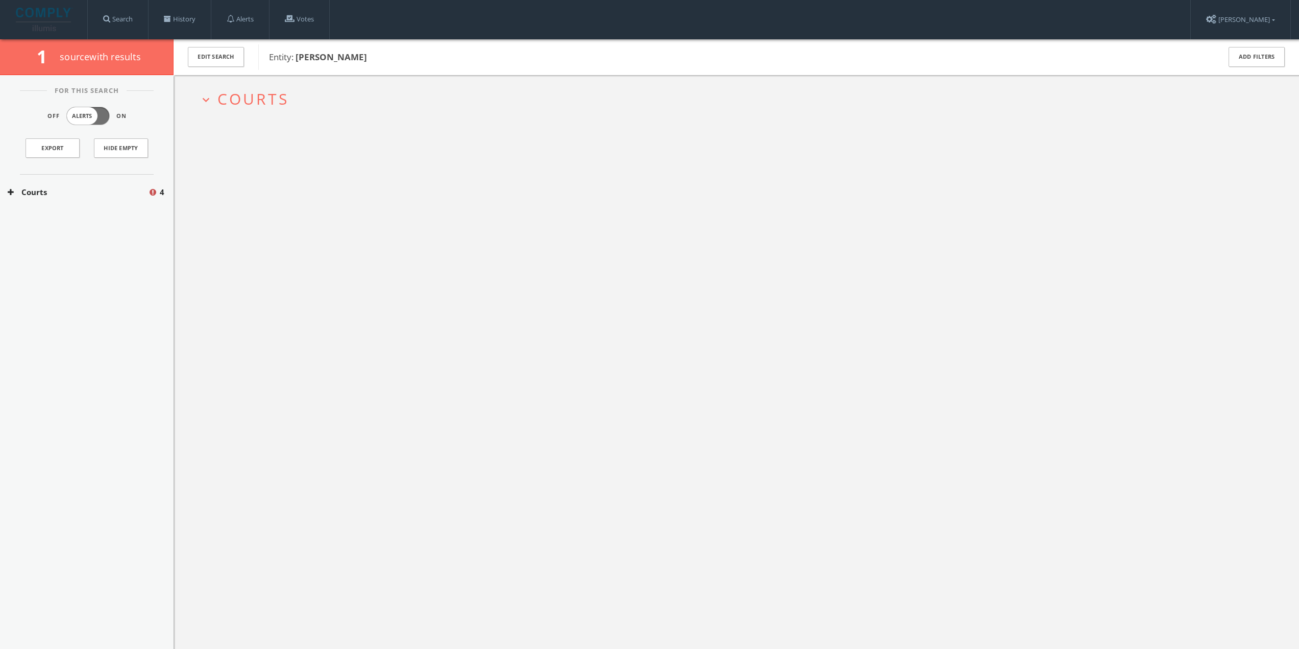
click at [281, 102] on span "Courts" at bounding box center [252, 98] width 71 height 21
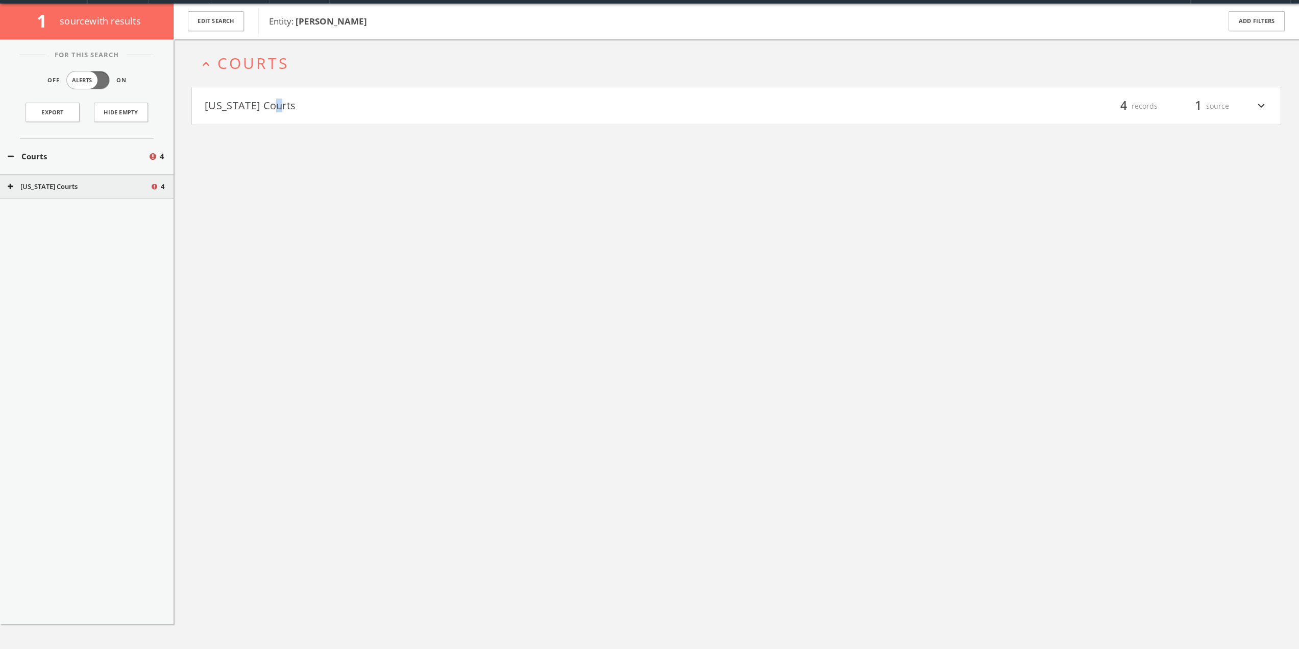
click at [284, 125] on div "expand_less Courts [US_STATE] Courts filter_list 4 records 1 source expand_more" at bounding box center [737, 363] width 1126 height 649
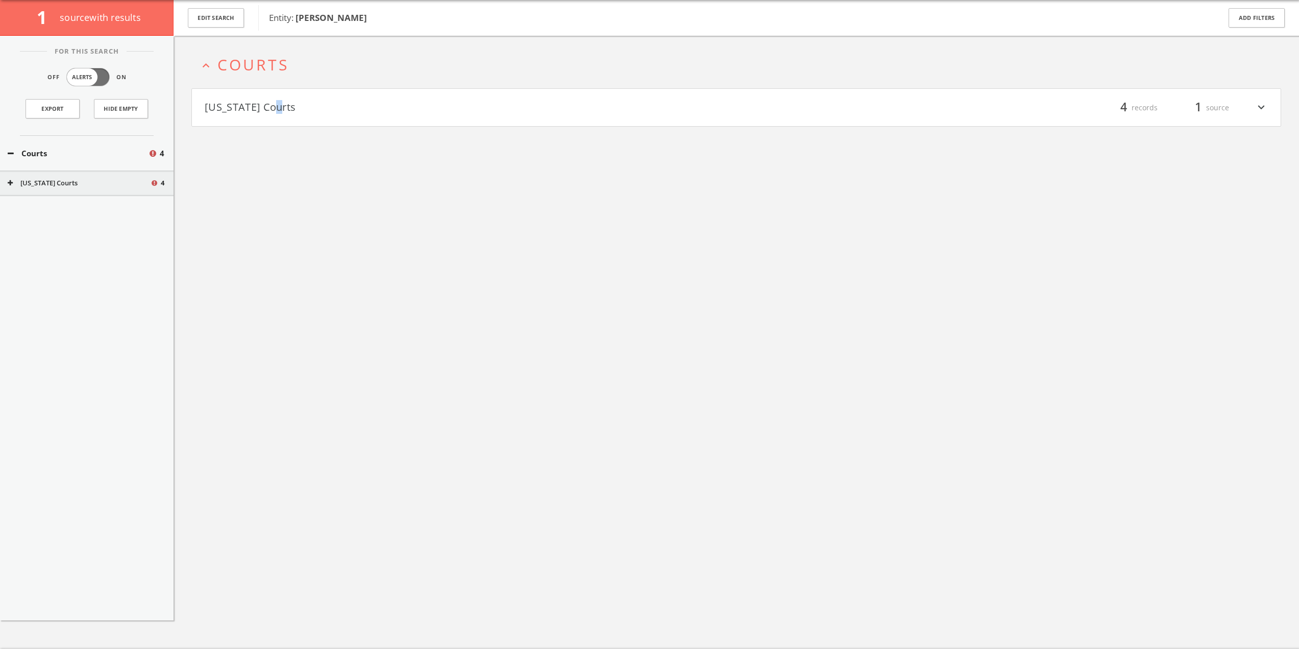
click at [290, 111] on button "[US_STATE] Courts" at bounding box center [471, 107] width 532 height 17
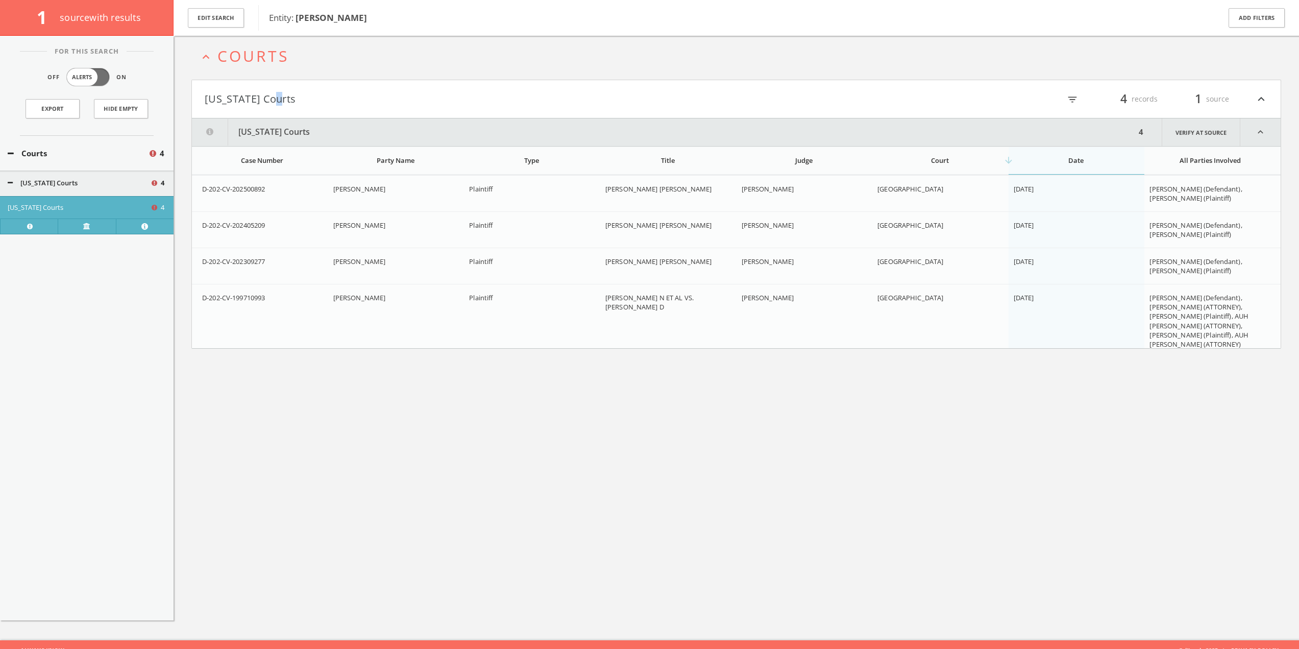
scroll to position [60, 0]
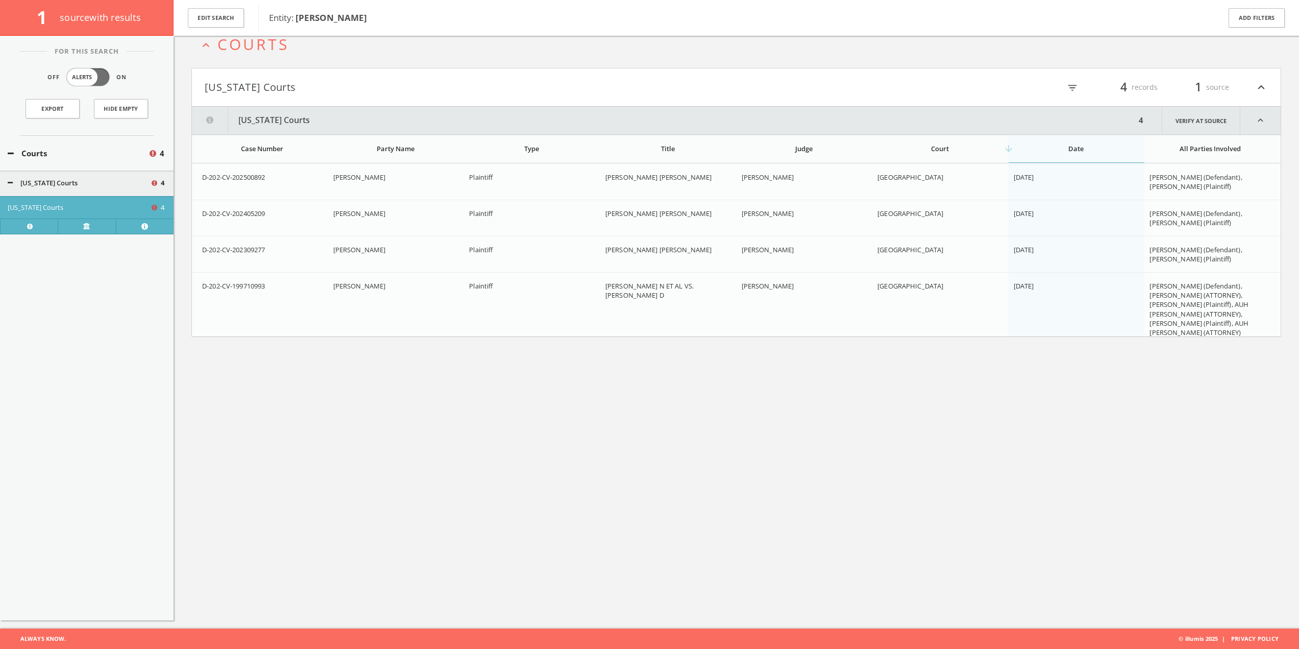
click at [396, 490] on div "expand_less Courts [US_STATE] Courts filter_list 4 records 1 source expand_less…" at bounding box center [737, 304] width 1126 height 649
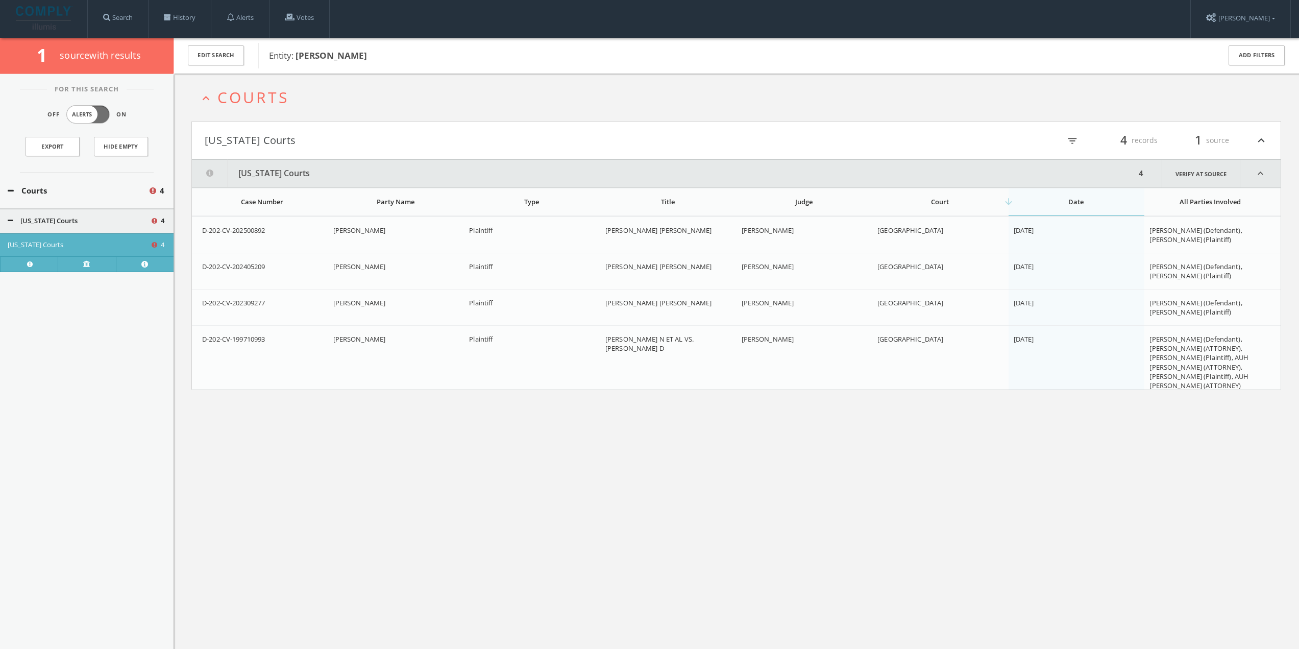
scroll to position [0, 0]
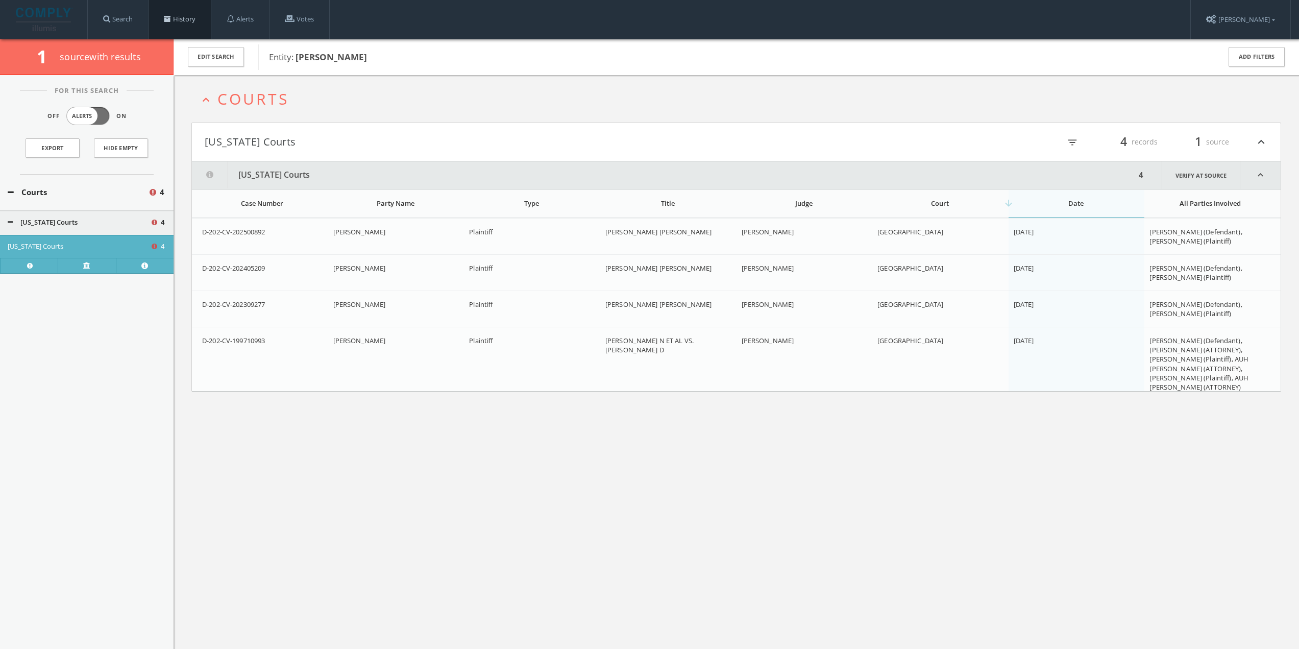
click at [188, 20] on link "History" at bounding box center [180, 19] width 62 height 39
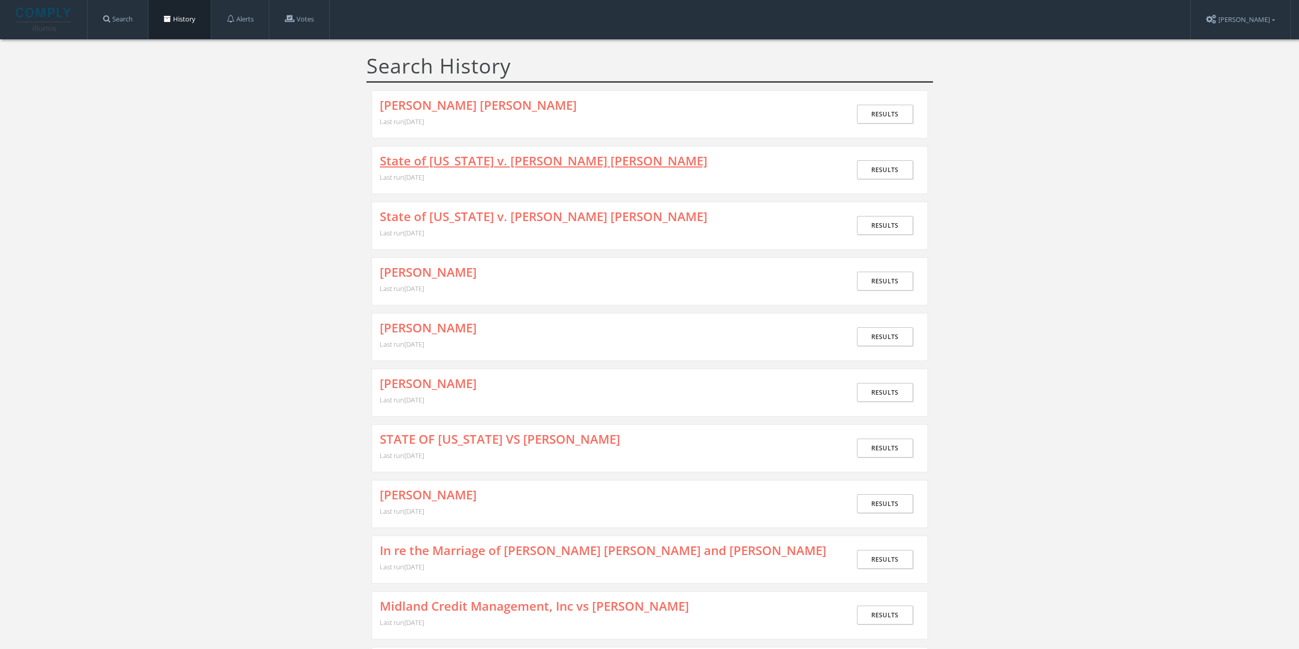
click at [480, 162] on link "State of [US_STATE] v. [PERSON_NAME] [PERSON_NAME]" at bounding box center [544, 160] width 328 height 13
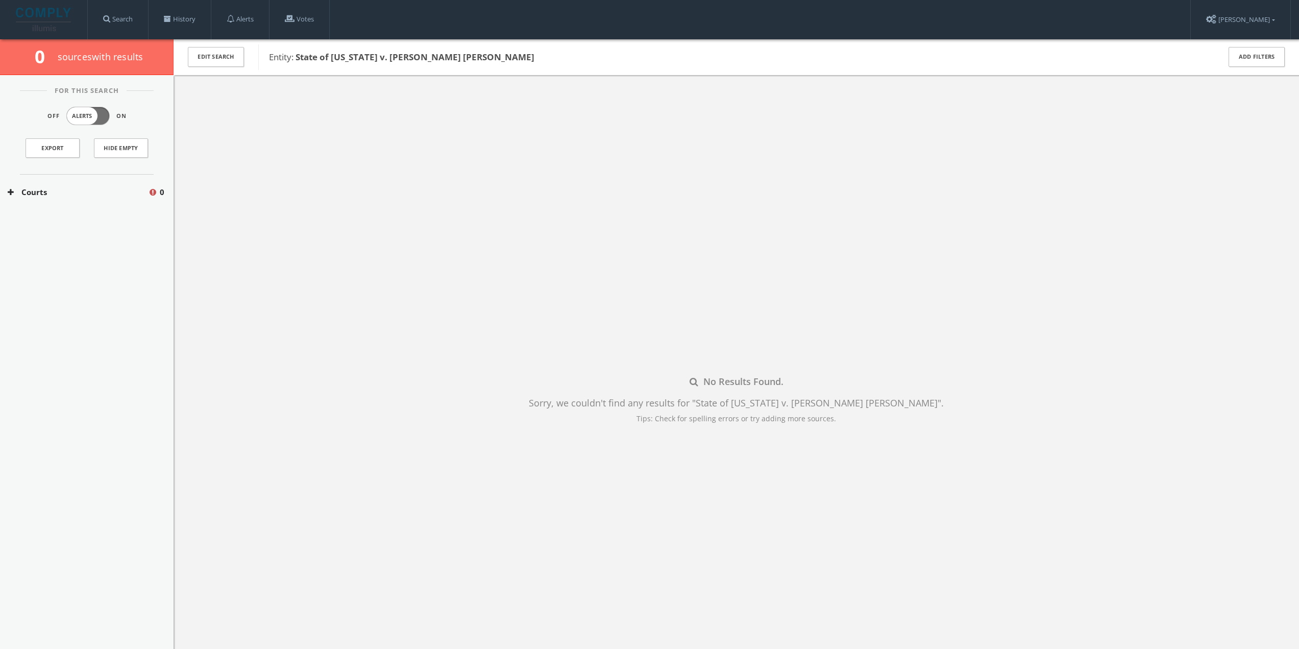
click at [101, 191] on button "Courts" at bounding box center [78, 192] width 140 height 12
click at [84, 228] on div "[US_STATE] Courts 0" at bounding box center [87, 223] width 174 height 26
click at [97, 241] on button "[US_STATE] Courts" at bounding box center [79, 246] width 142 height 10
click at [153, 247] on icon at bounding box center [156, 247] width 9 height 9
drag, startPoint x: 501, startPoint y: 60, endPoint x: 296, endPoint y: 52, distance: 204.8
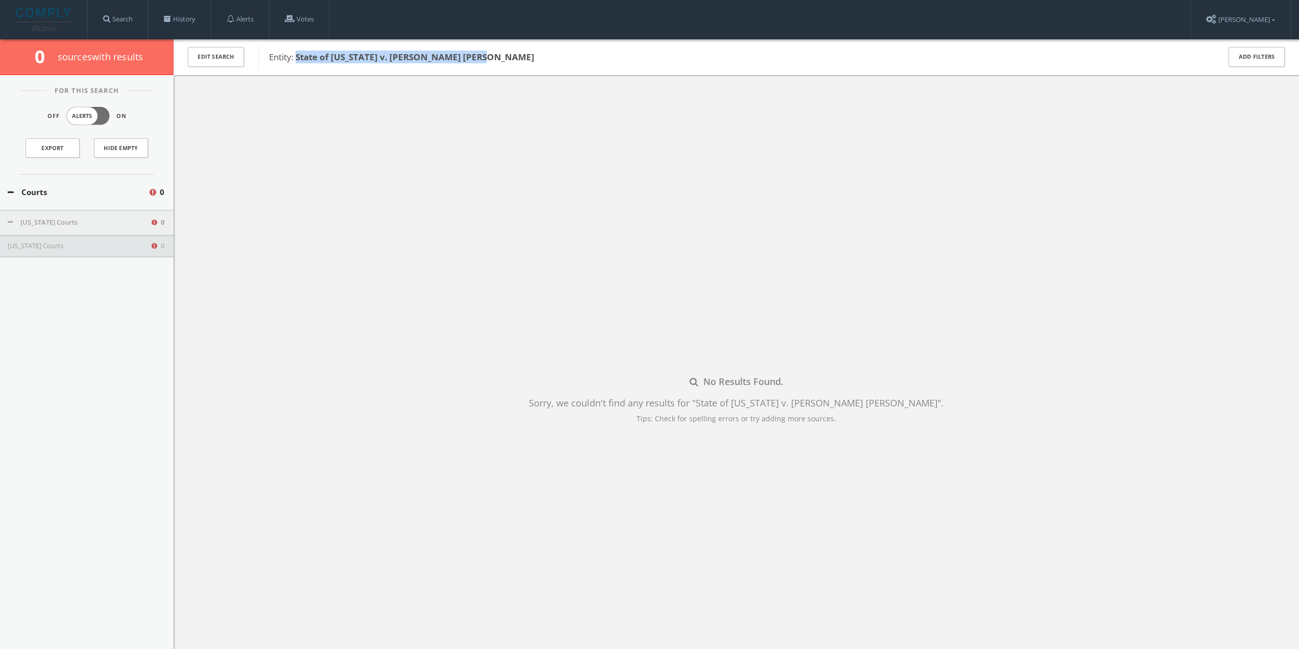
click at [296, 52] on span "Entity: State of [US_STATE] v. [PERSON_NAME] [PERSON_NAME]" at bounding box center [738, 57] width 938 height 13
copy b "State of [US_STATE] v. [PERSON_NAME] [PERSON_NAME]"
click at [122, 251] on button "[US_STATE] Courts" at bounding box center [79, 246] width 142 height 10
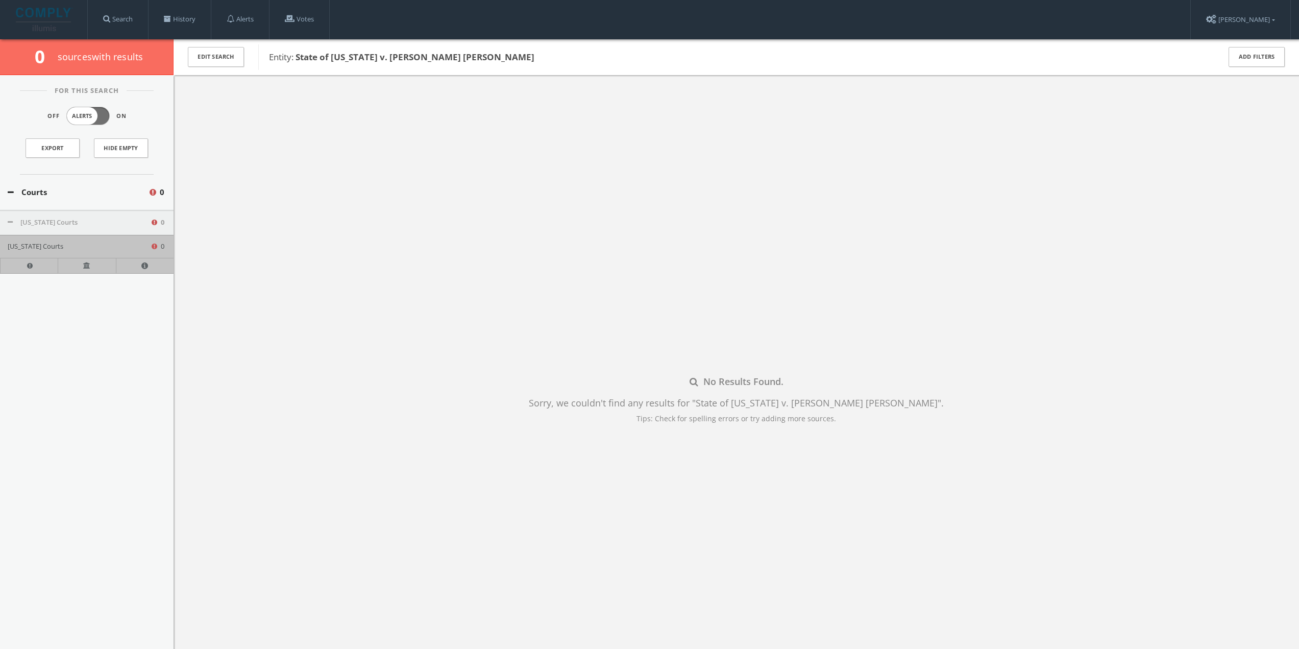
click at [355, 297] on div "No Results Found. Sorry, we couldn't find any results for " State of [US_STATE]…" at bounding box center [737, 399] width 1126 height 649
click at [352, 281] on div "No Results Found. Sorry, we couldn't find any results for " State of [US_STATE]…" at bounding box center [737, 399] width 1126 height 649
click at [133, 21] on link "Search" at bounding box center [118, 19] width 60 height 39
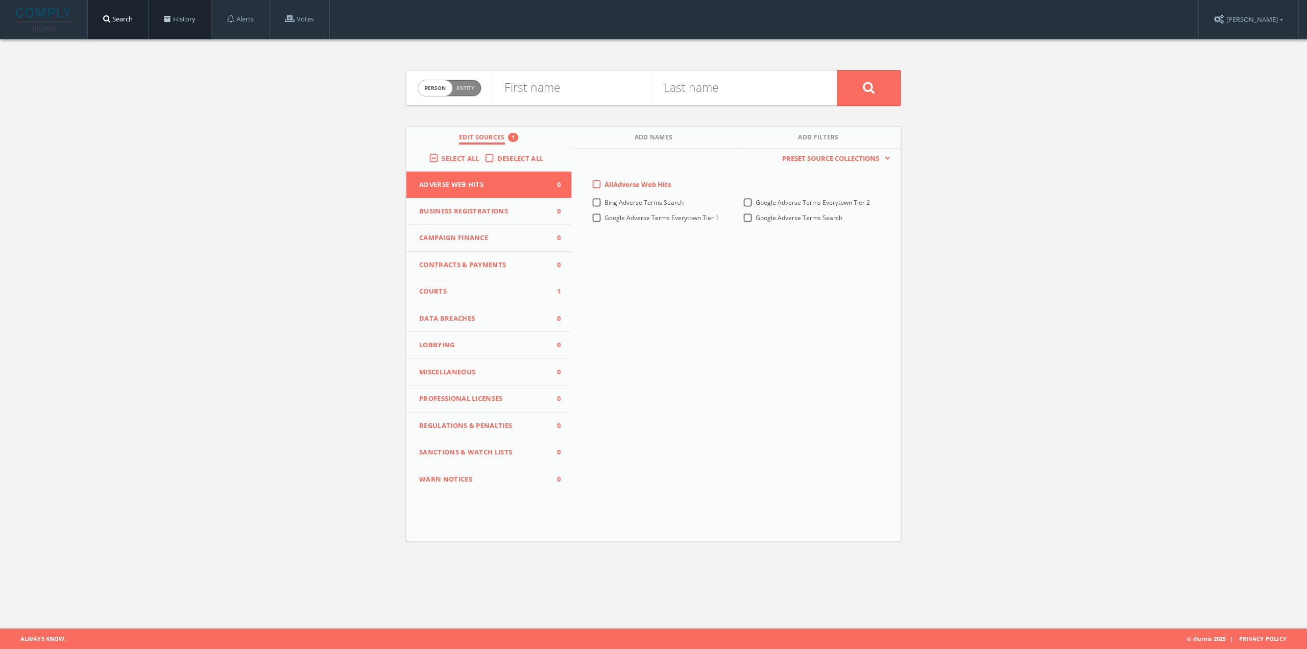
click at [190, 23] on link "History" at bounding box center [180, 19] width 62 height 39
